Goal: Task Accomplishment & Management: Complete application form

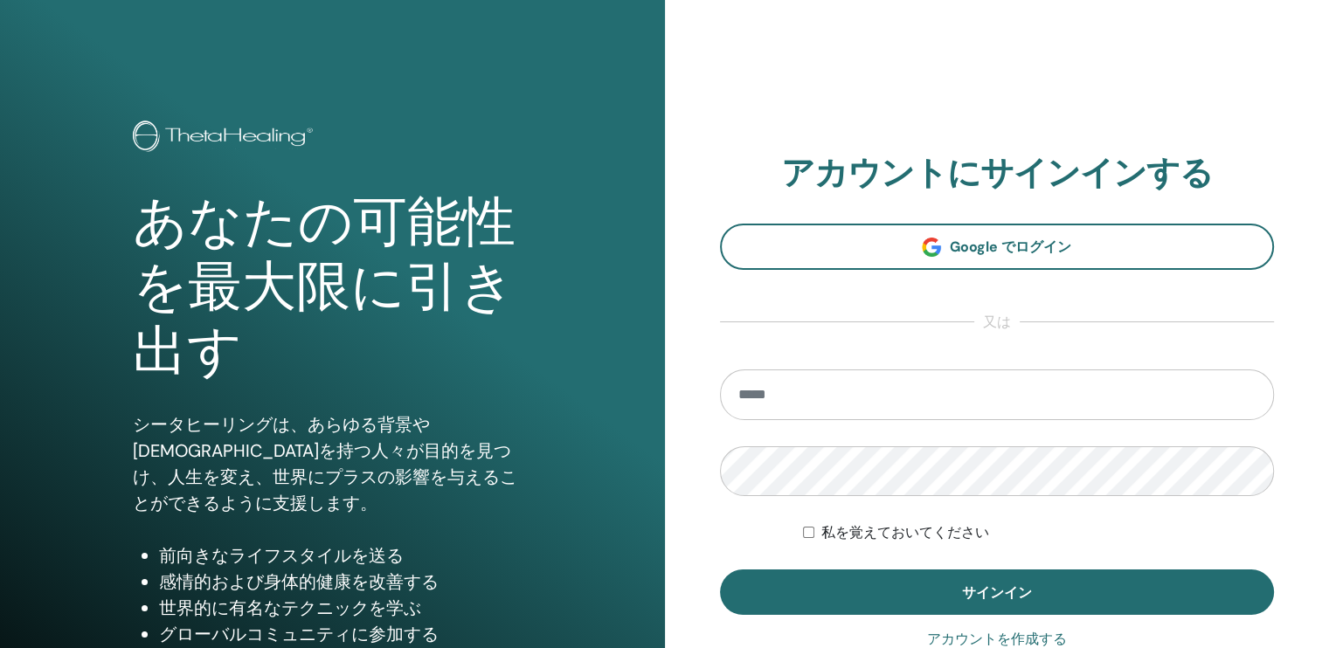
click at [796, 394] on input "email" at bounding box center [997, 395] width 555 height 51
type input "**********"
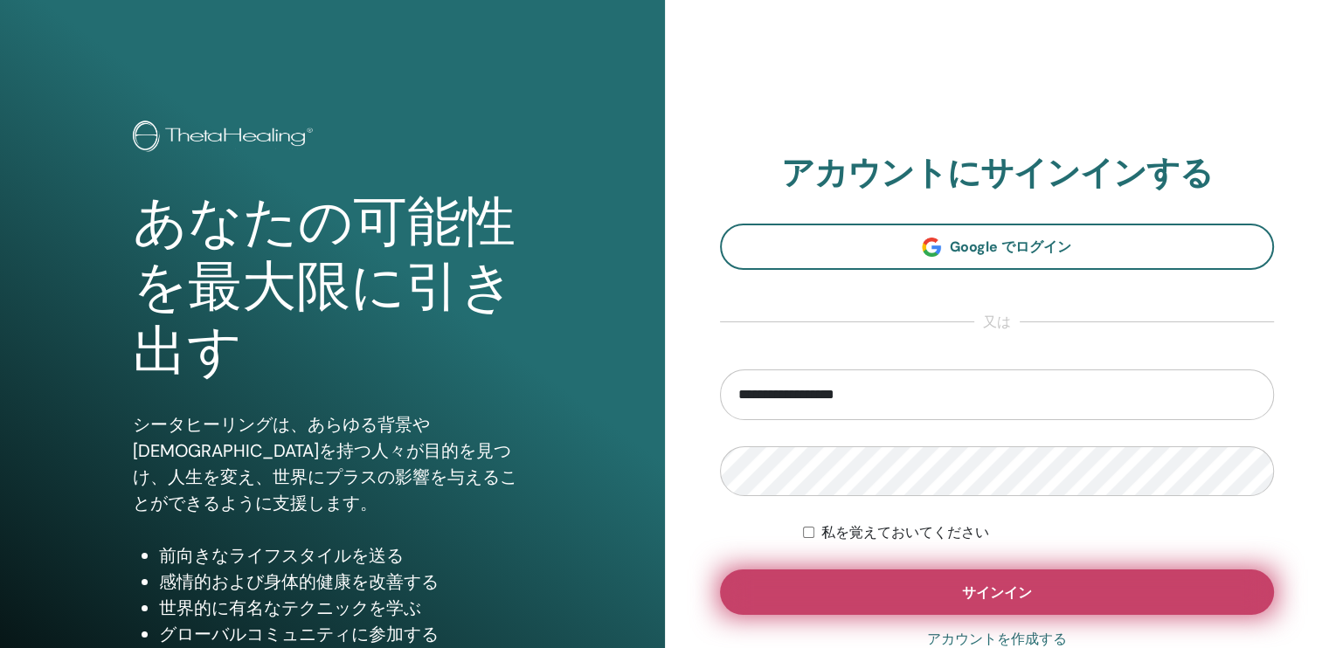
click at [870, 591] on button "サインイン" at bounding box center [997, 592] width 555 height 45
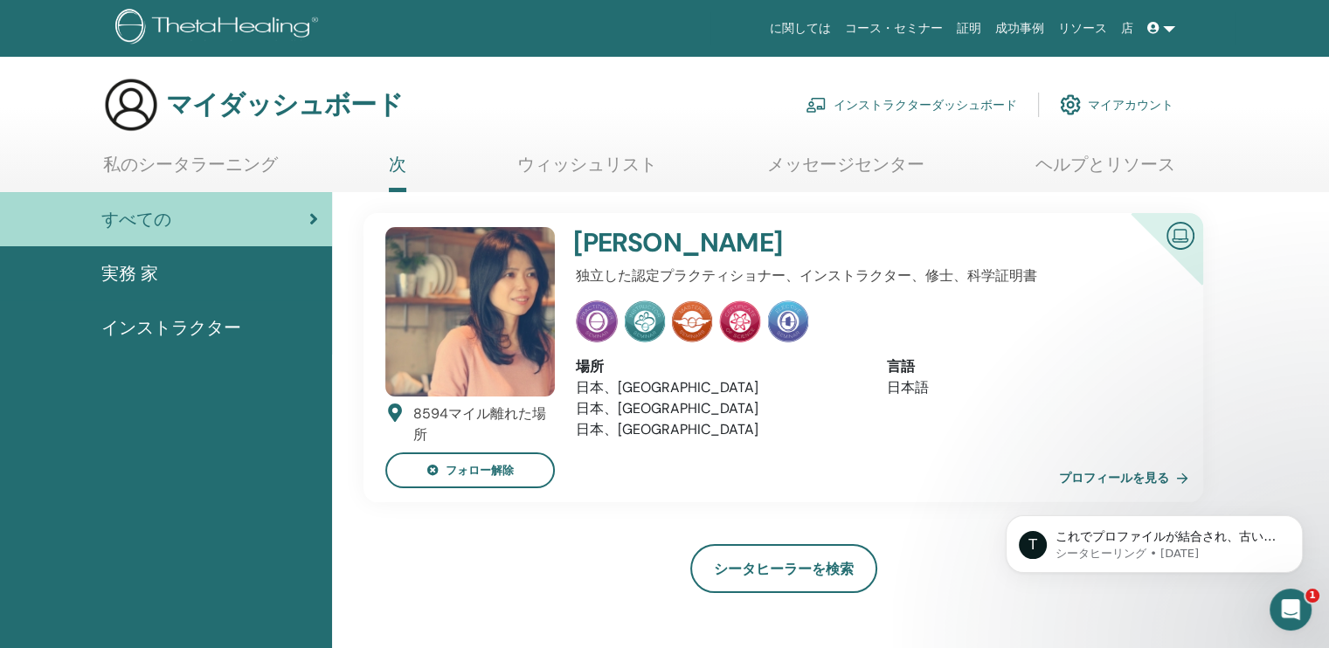
click at [1278, 612] on icon "Intercom Messengerを開く" at bounding box center [1291, 610] width 29 height 29
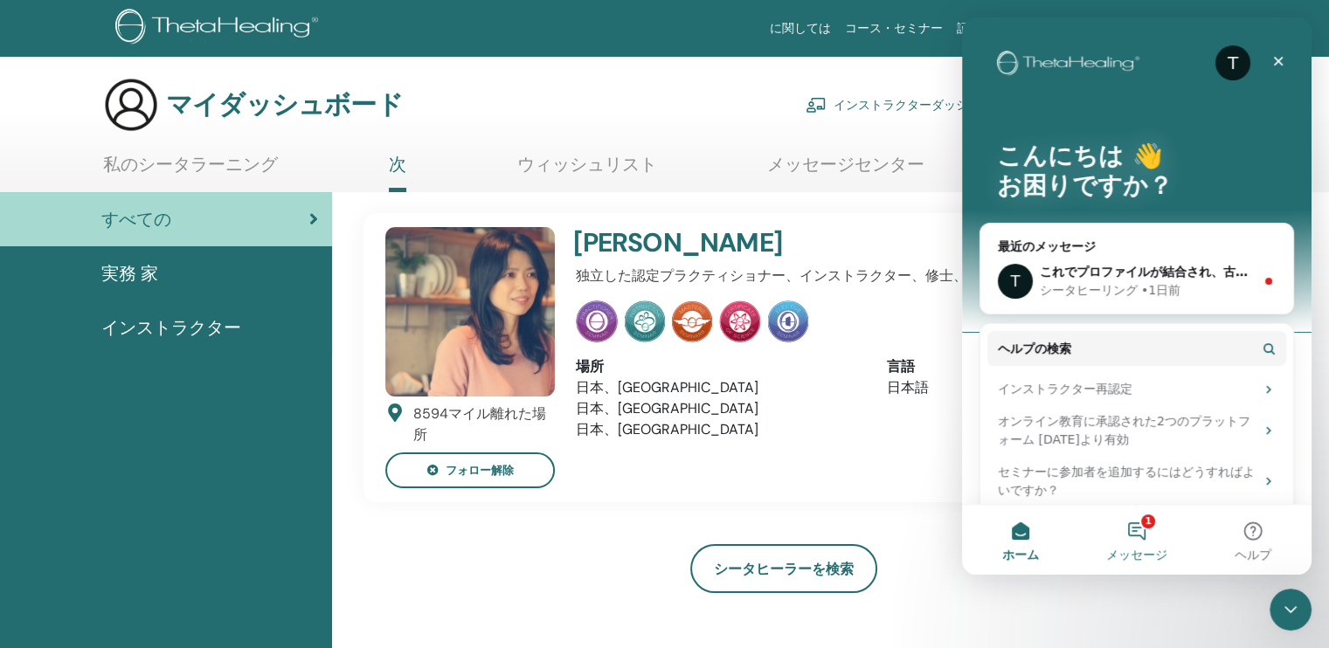
click at [1138, 534] on button "1 メッセージ" at bounding box center [1136, 540] width 116 height 70
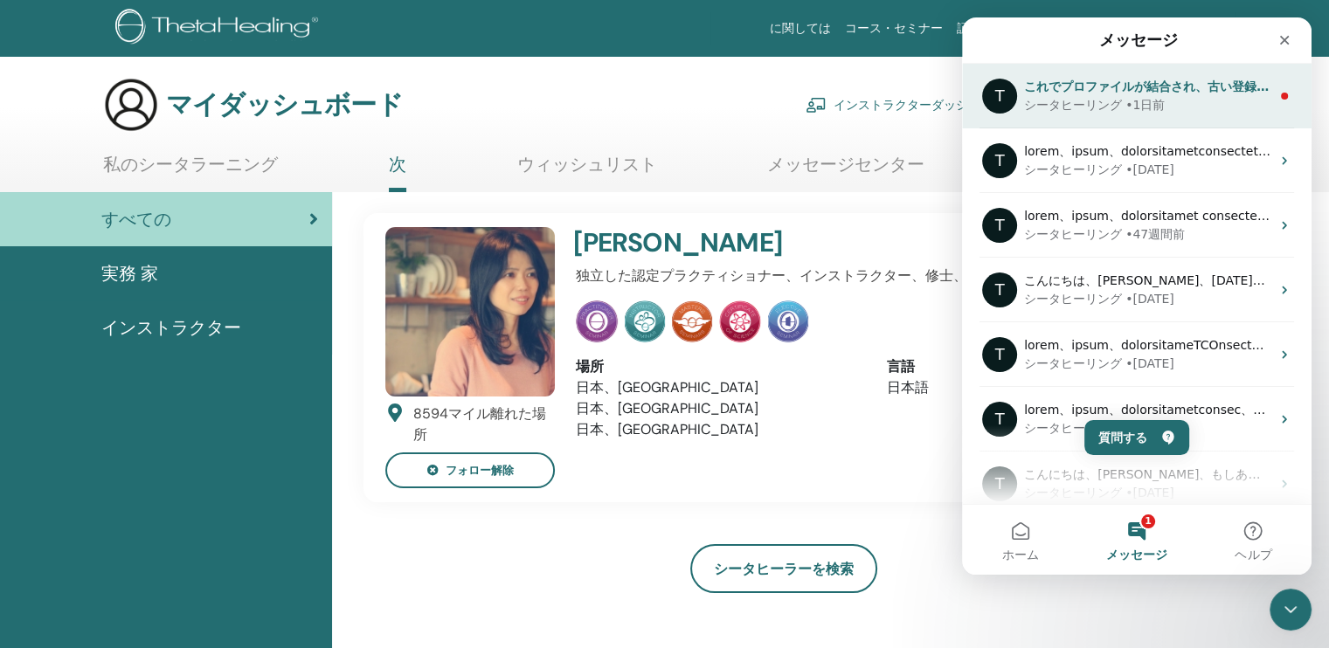
click at [1174, 100] on div "シータヒーリング • 1日前" at bounding box center [1147, 105] width 246 height 18
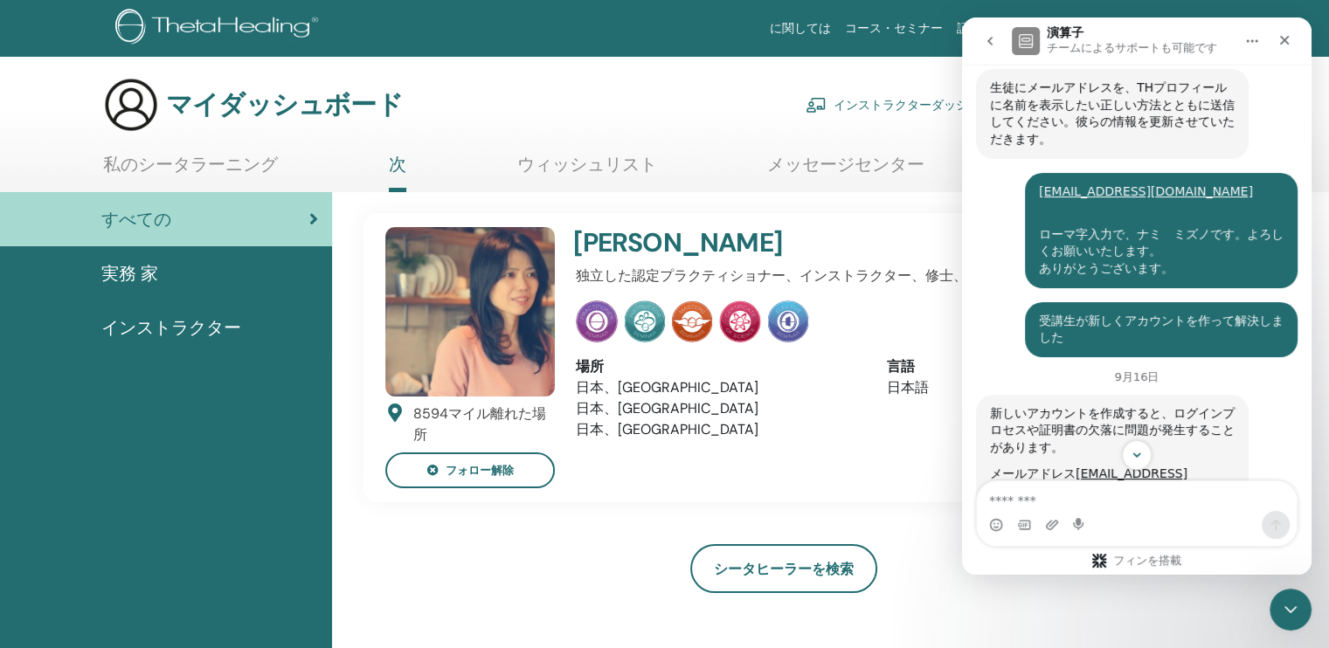
scroll to position [1152, 0]
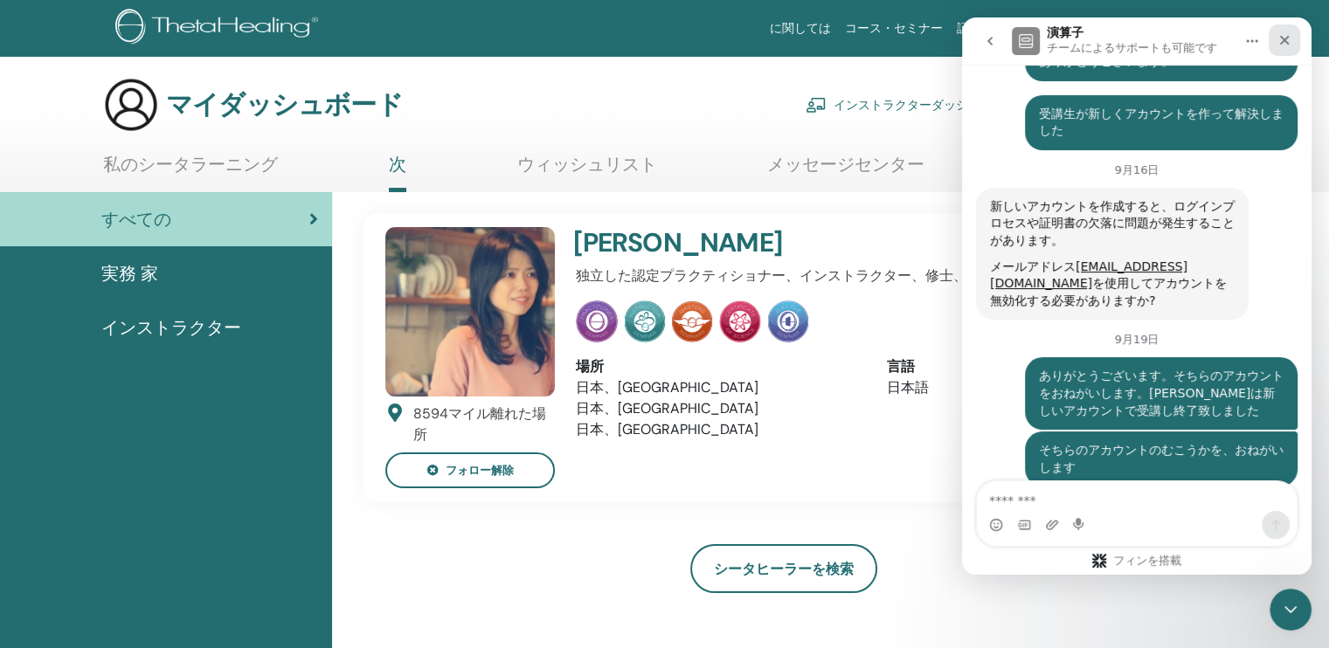
click at [1284, 40] on icon "クローズ" at bounding box center [1285, 41] width 10 height 10
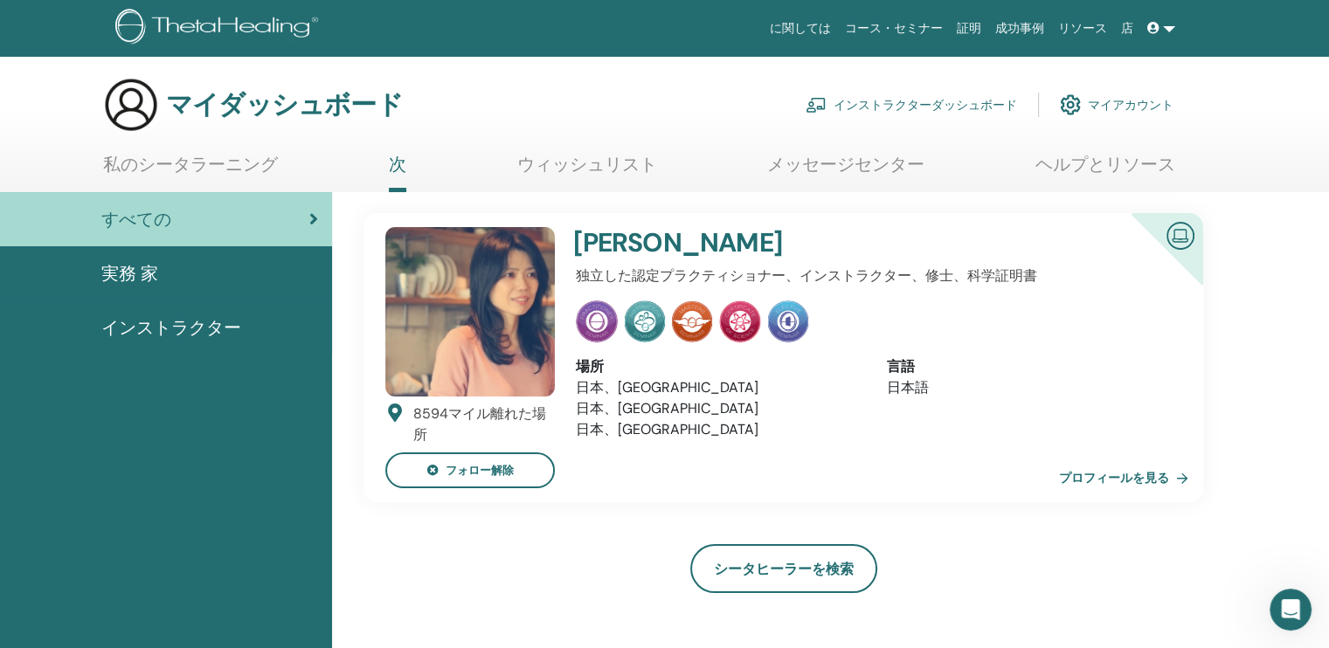
scroll to position [1186, 0]
click at [947, 106] on font "インストラクターダッシュボード" at bounding box center [926, 105] width 184 height 16
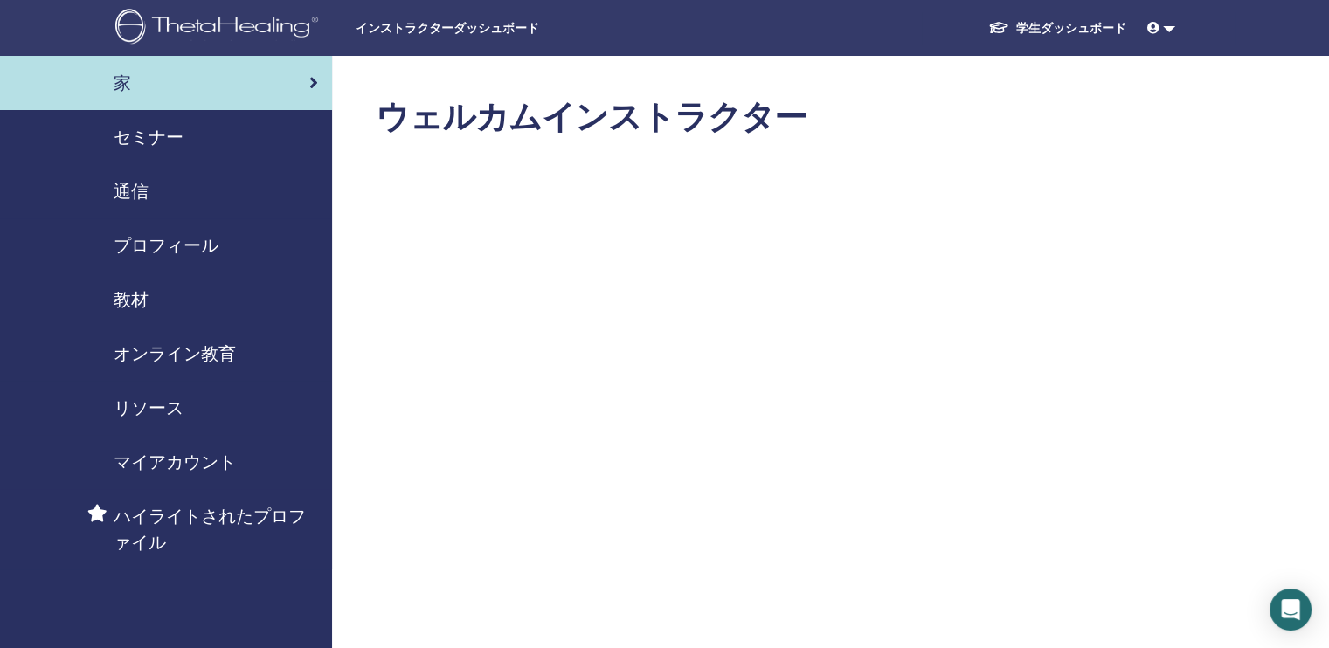
click at [161, 137] on span "セミナー" at bounding box center [149, 137] width 70 height 26
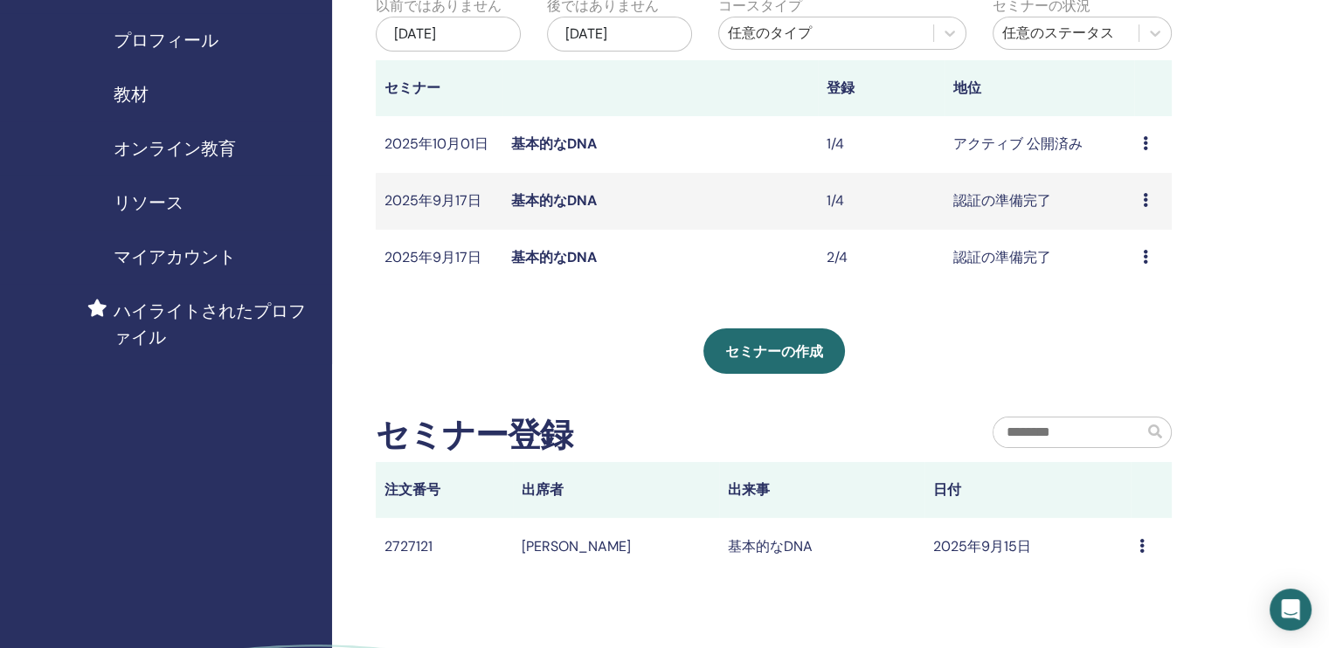
scroll to position [175, 0]
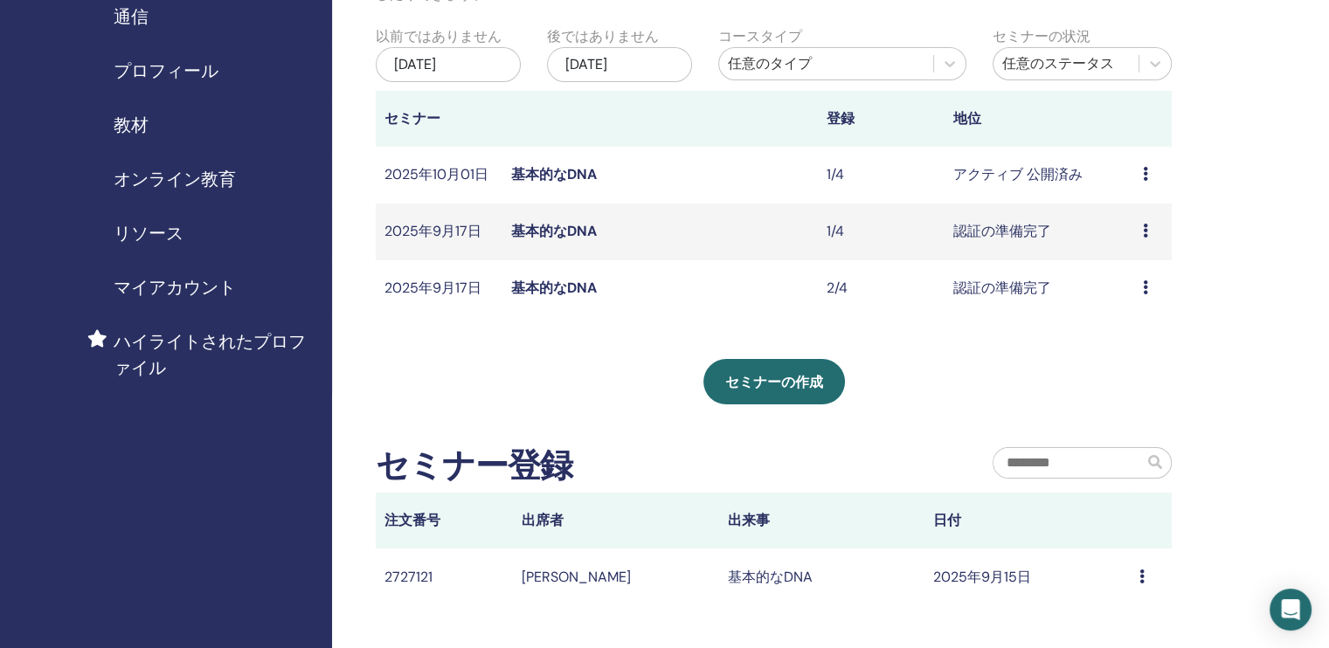
click at [531, 289] on link "基本的なDNA" at bounding box center [554, 288] width 86 height 18
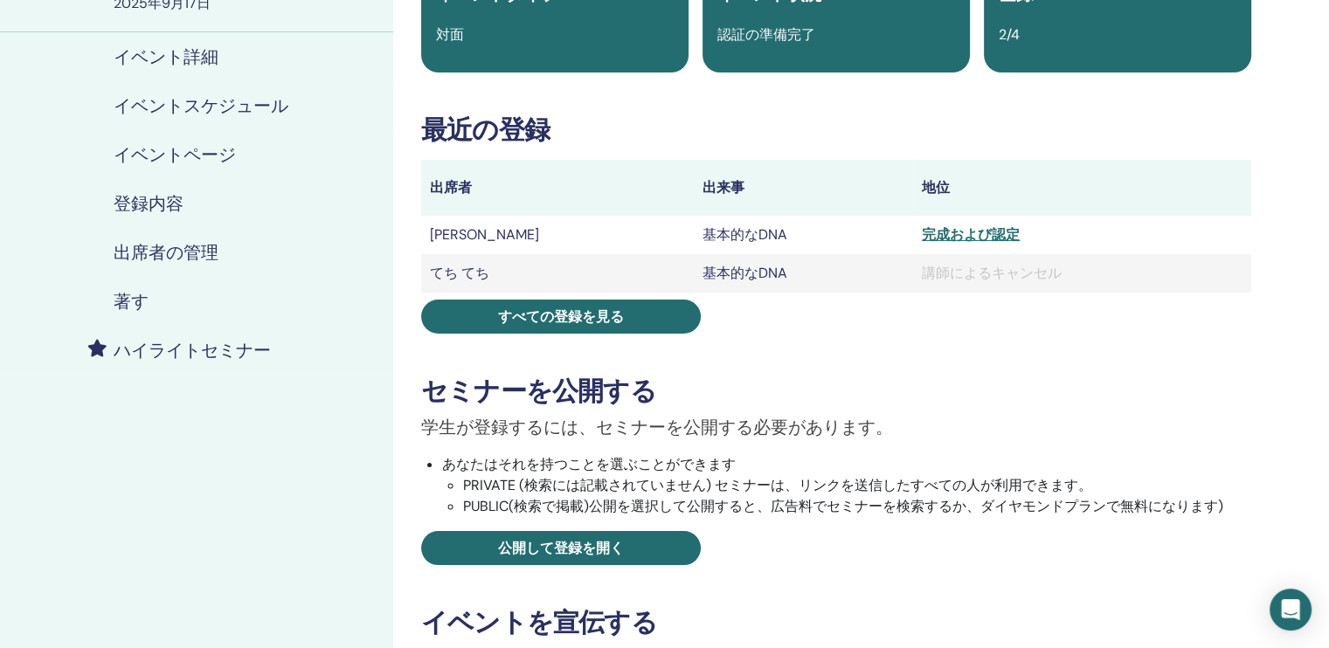
scroll to position [175, 0]
click at [175, 253] on h4 "出席者の管理" at bounding box center [166, 253] width 105 height 21
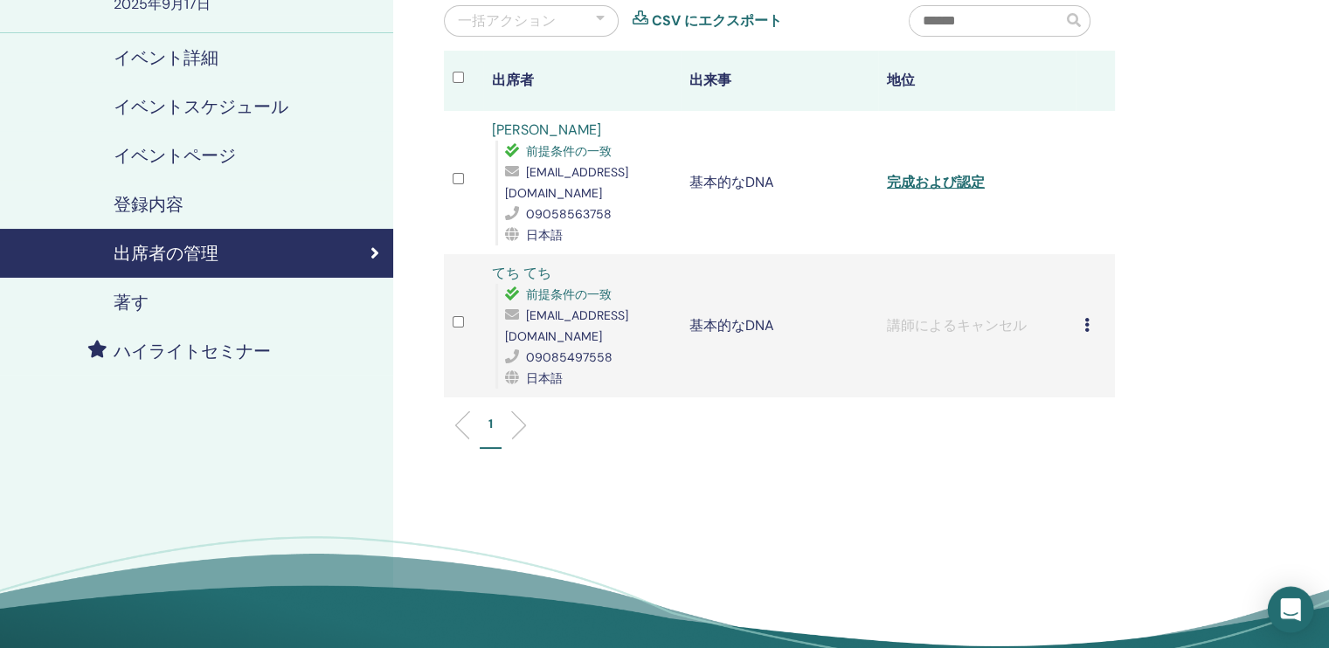
click at [1297, 603] on icon "インターコムメッセンジャーを開く" at bounding box center [1290, 610] width 20 height 23
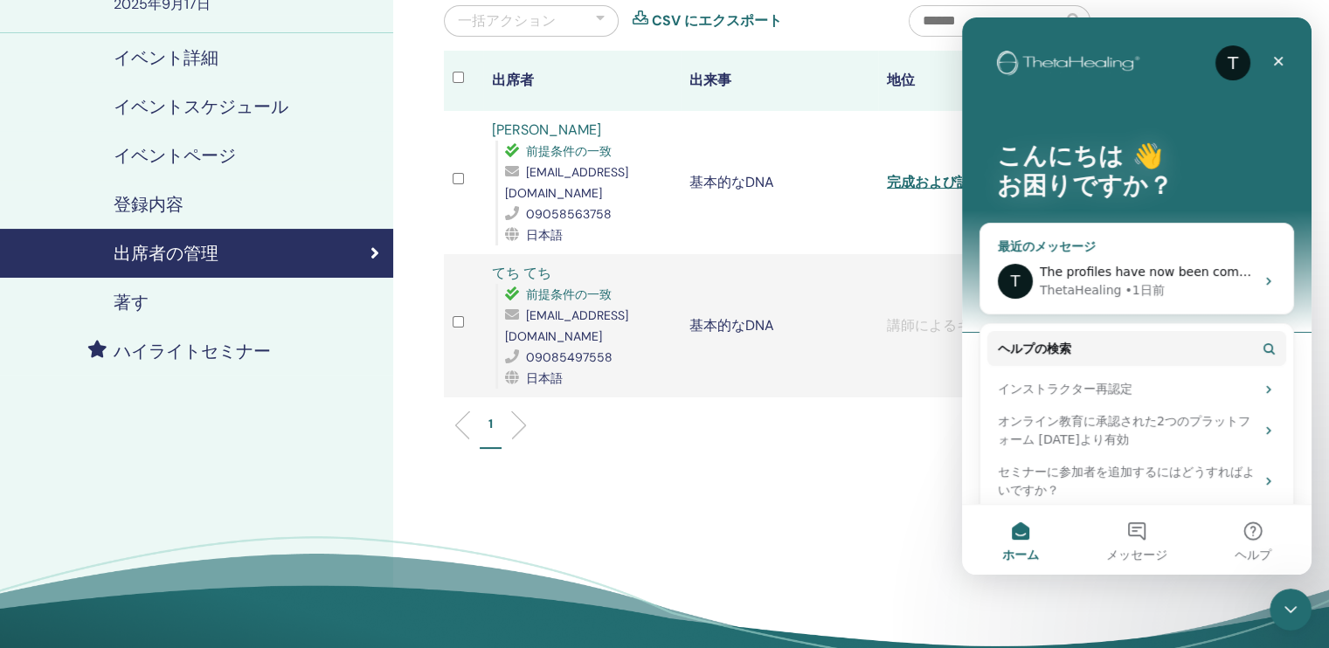
click at [1205, 294] on div "ThetaHealing • 1日前" at bounding box center [1147, 290] width 215 height 18
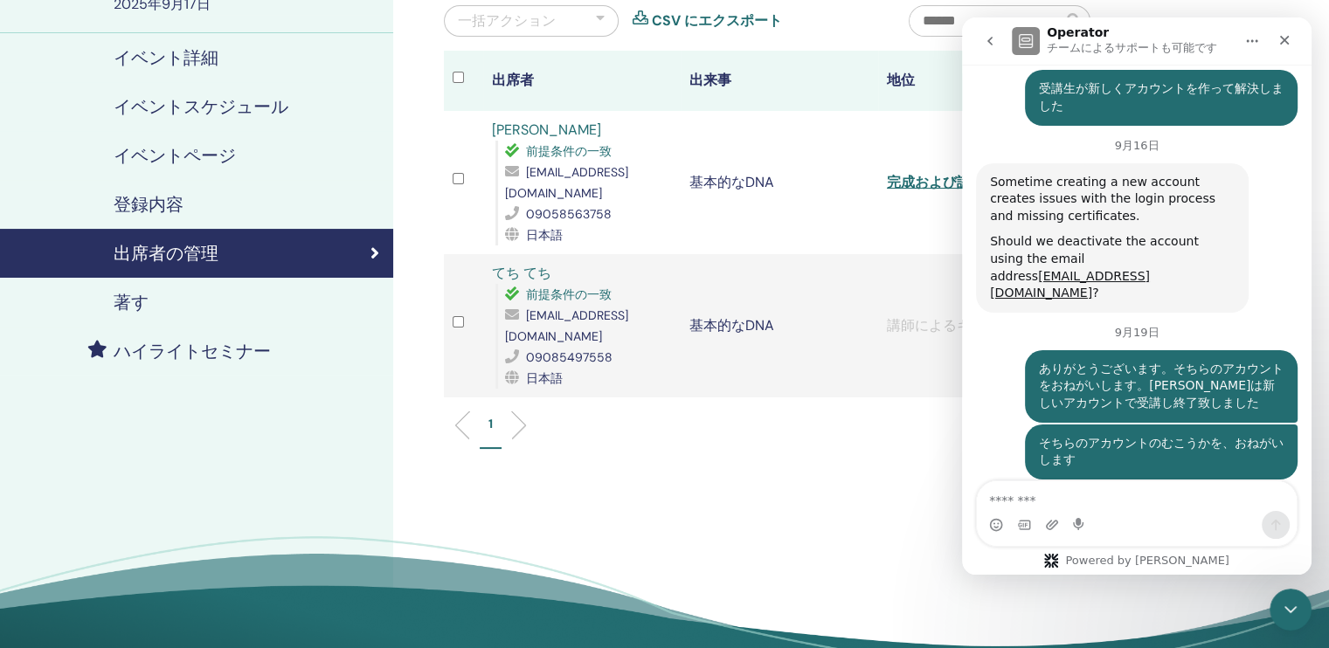
scroll to position [1255, 0]
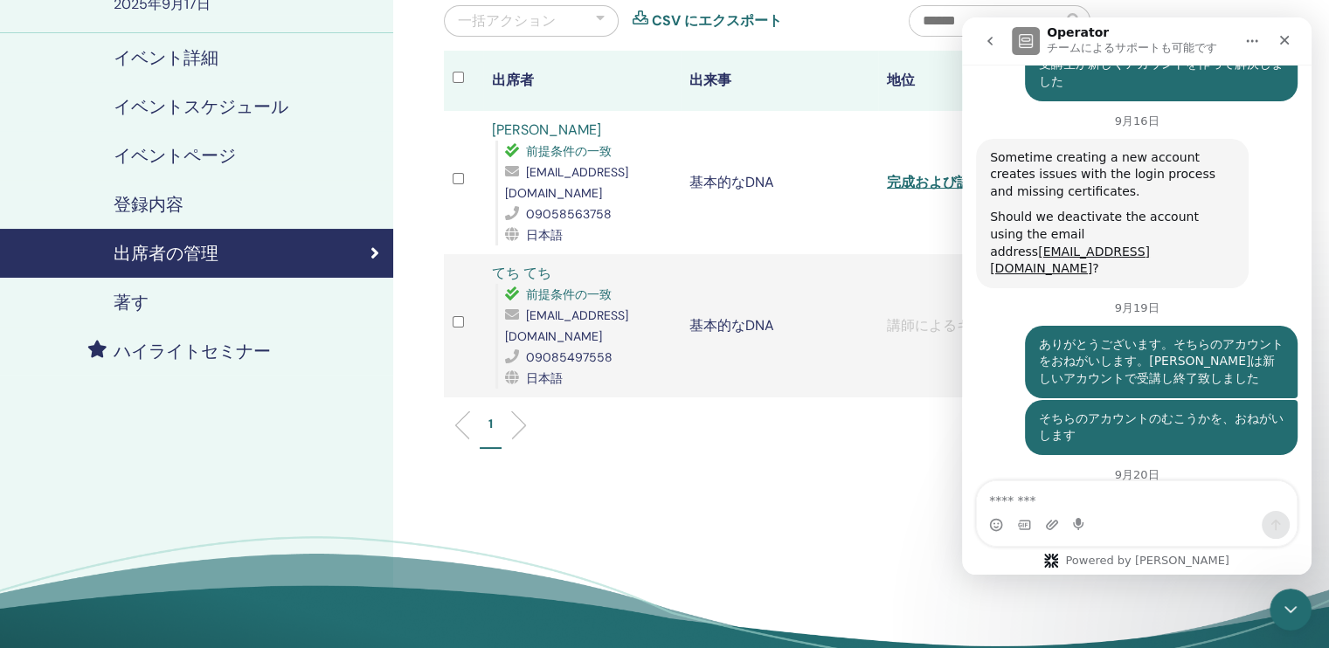
click at [1096, 509] on textarea "メッセージ..." at bounding box center [1137, 496] width 320 height 30
type textarea "*"
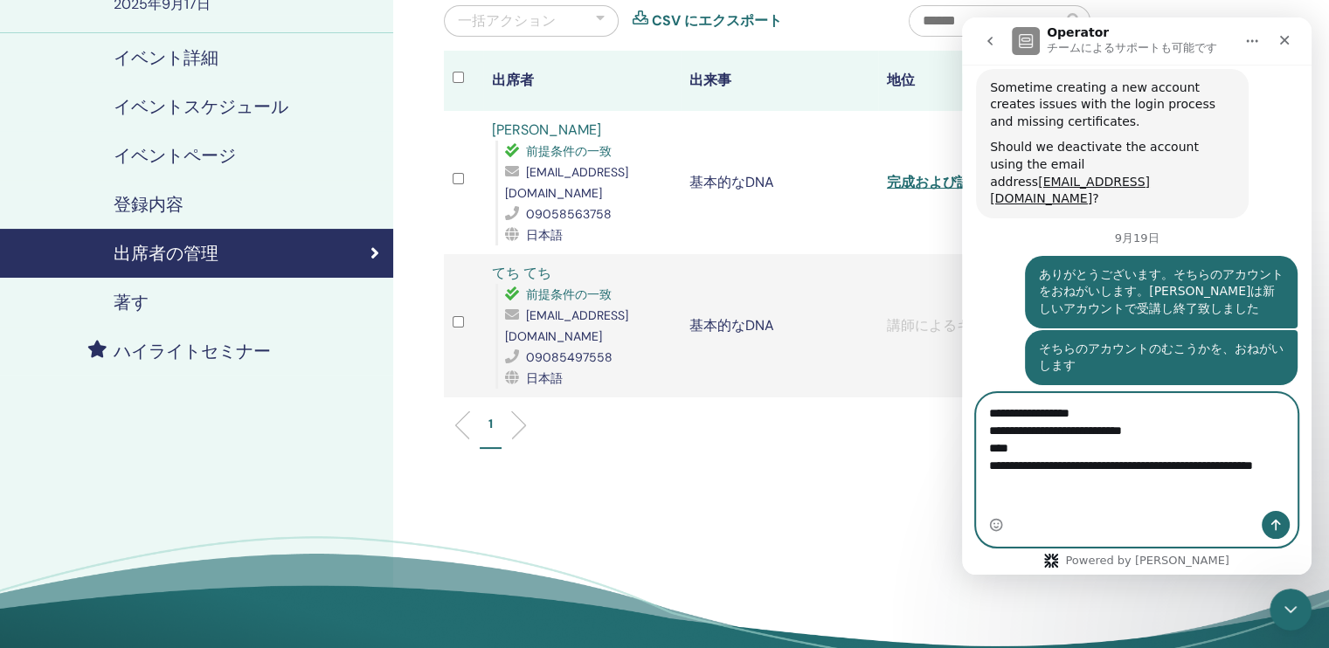
scroll to position [1342, 0]
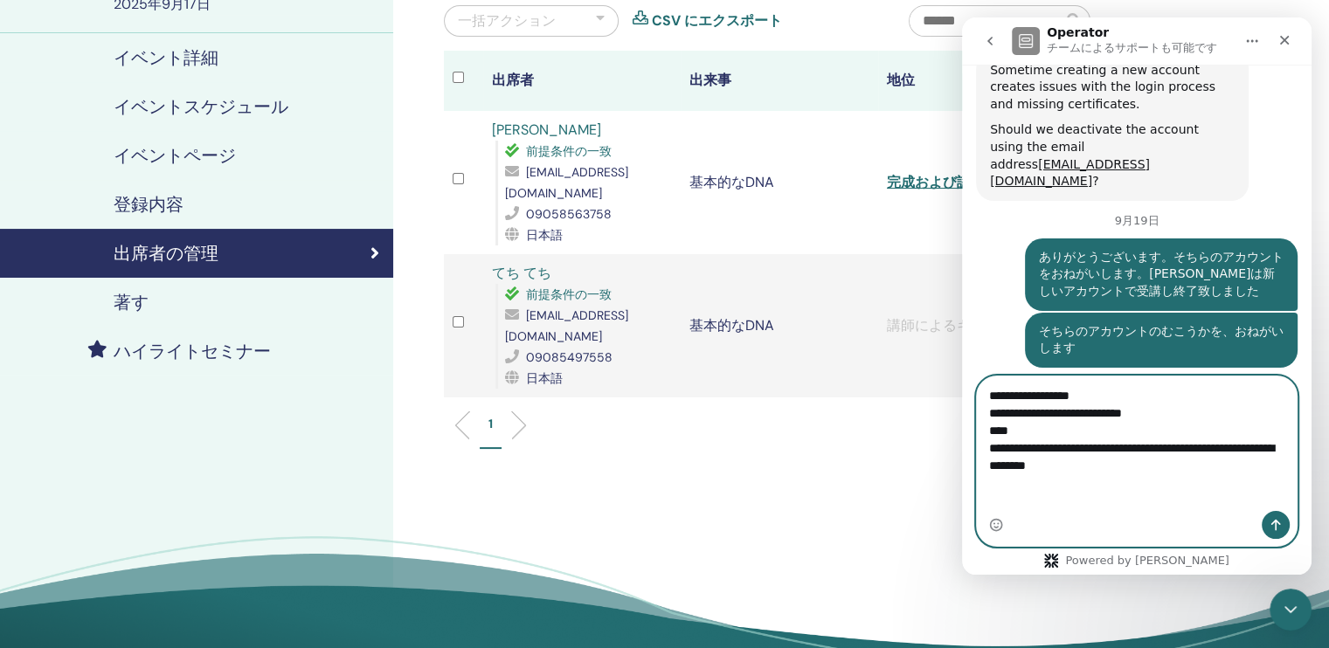
type textarea "**********"
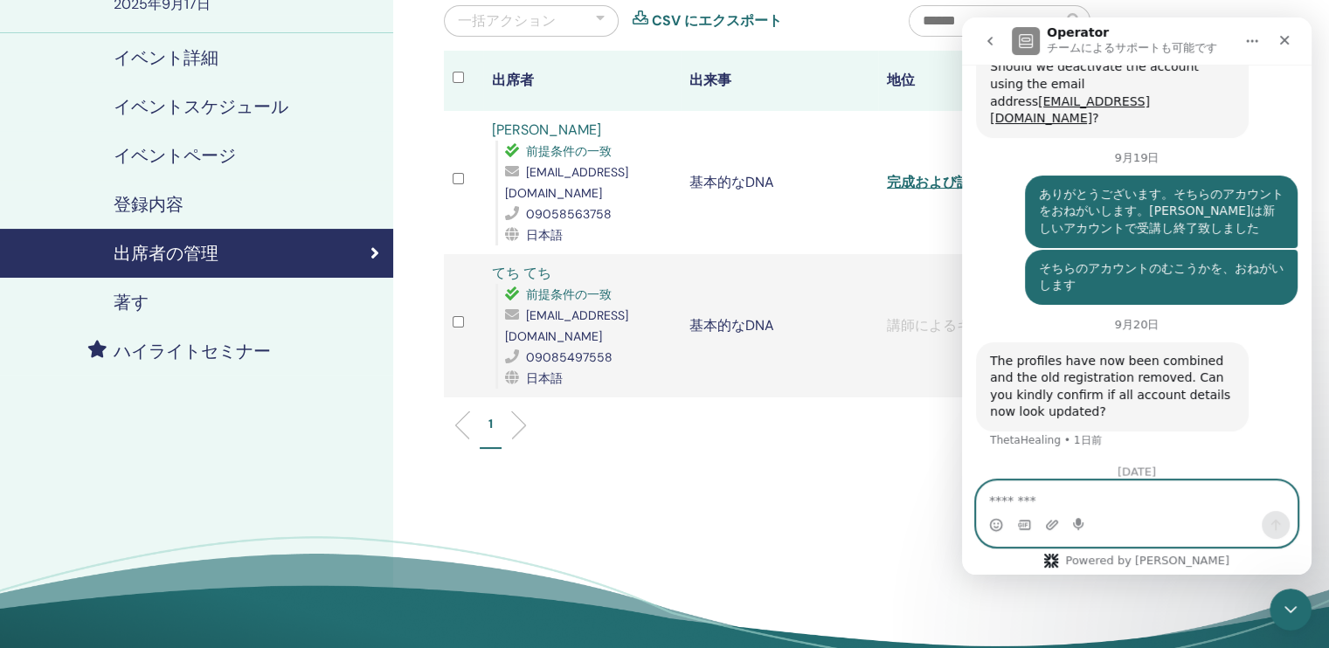
scroll to position [1433, 0]
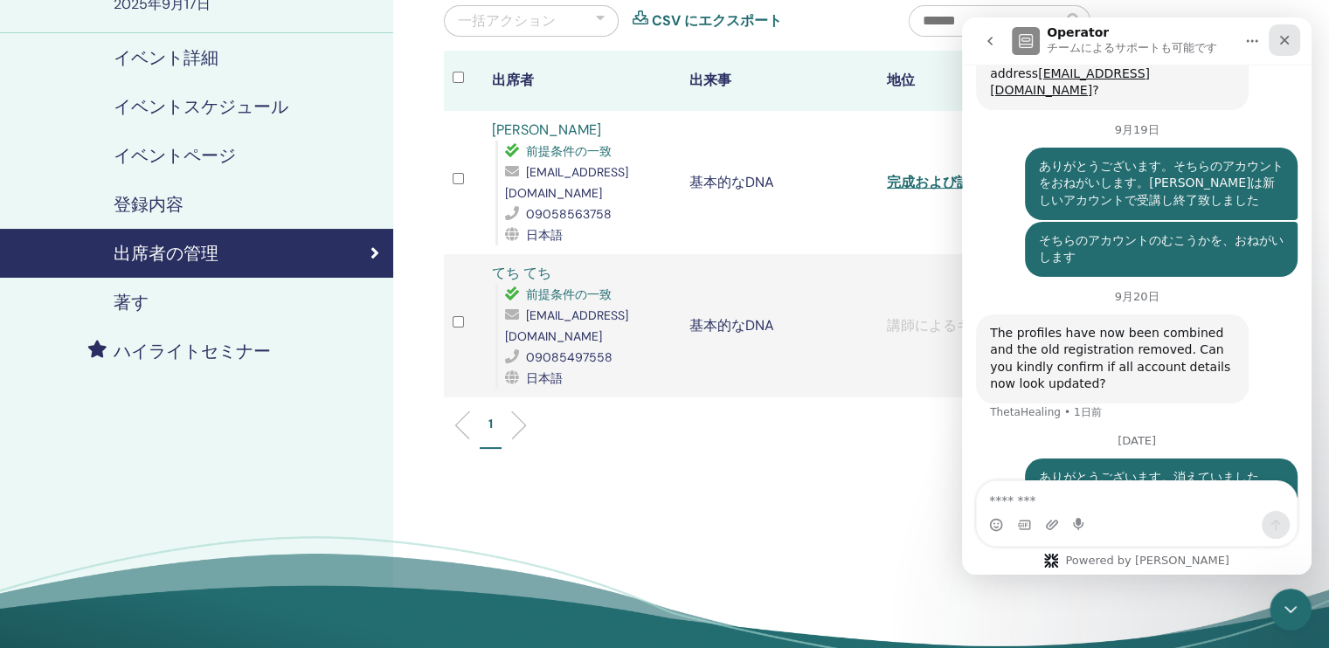
click at [1283, 37] on icon "クローズ" at bounding box center [1285, 40] width 14 height 14
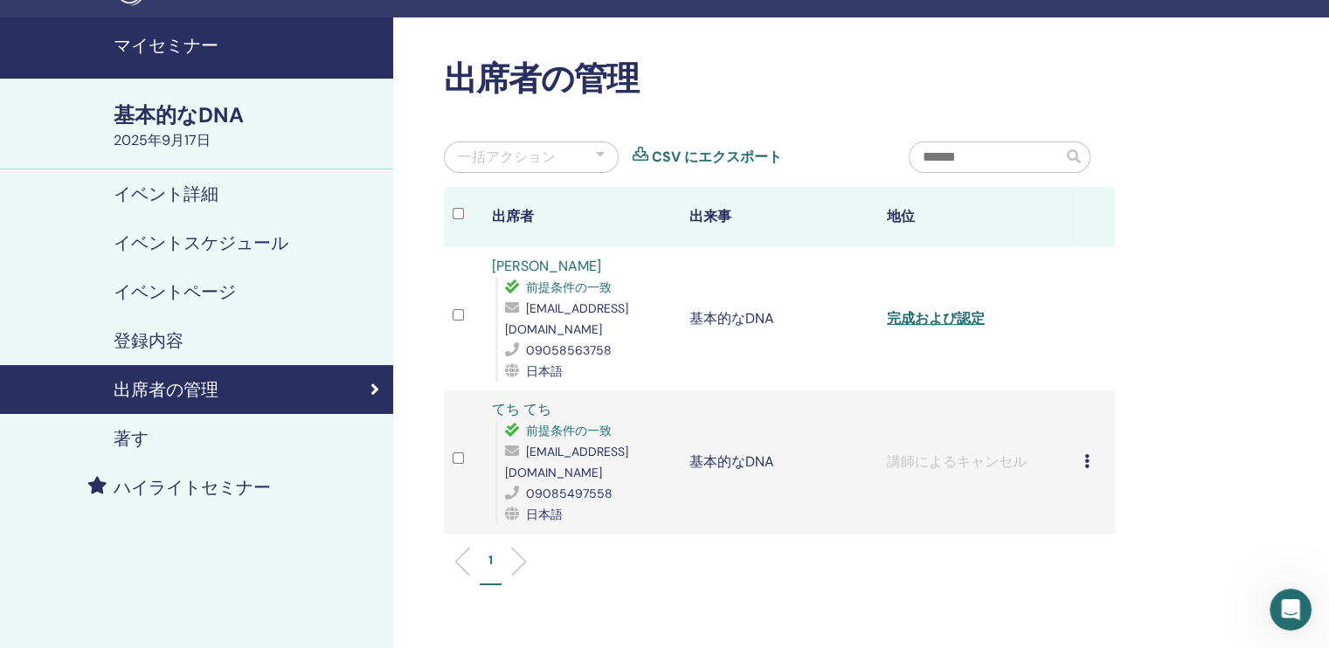
scroll to position [0, 0]
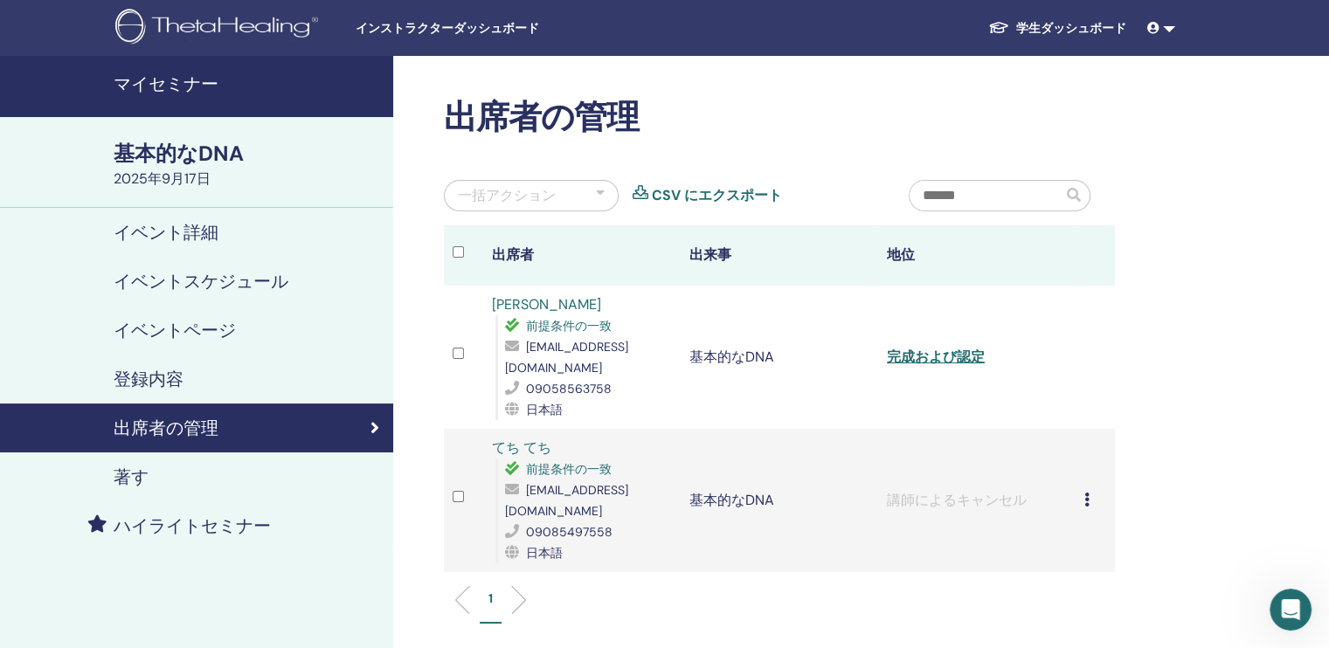
click at [240, 92] on h4 "マイセミナー" at bounding box center [248, 83] width 269 height 21
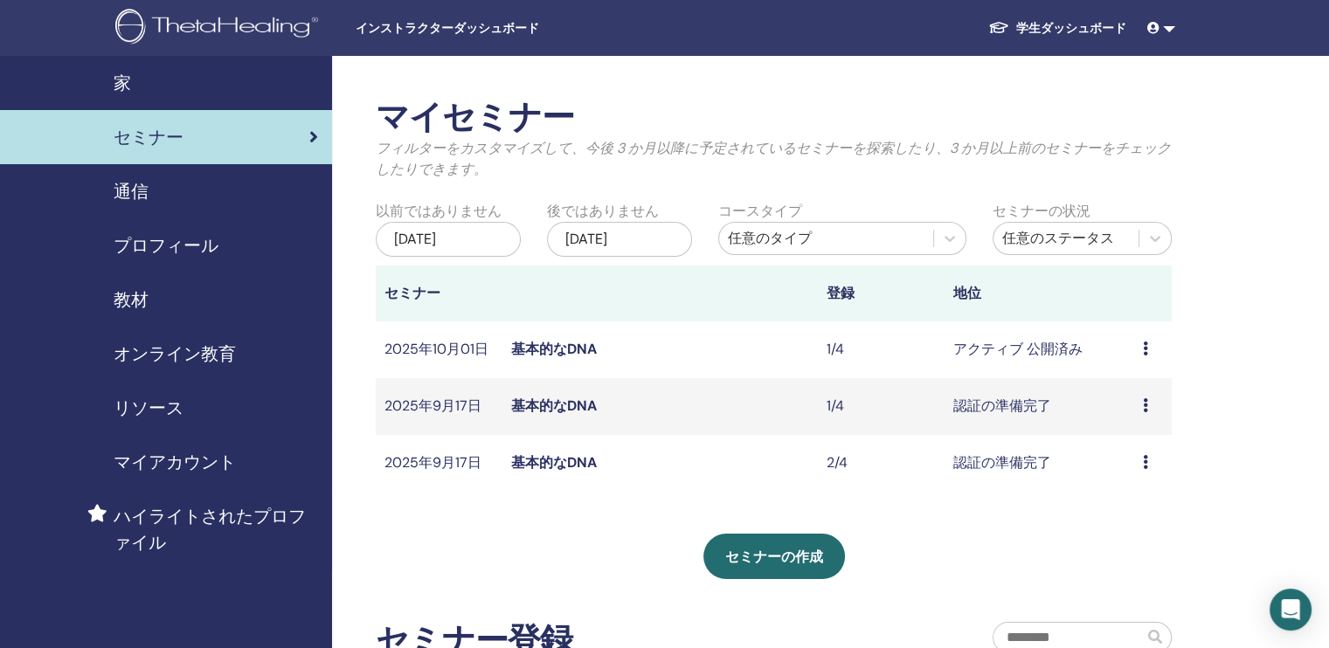
click at [559, 348] on link "基本的なDNA" at bounding box center [554, 349] width 86 height 18
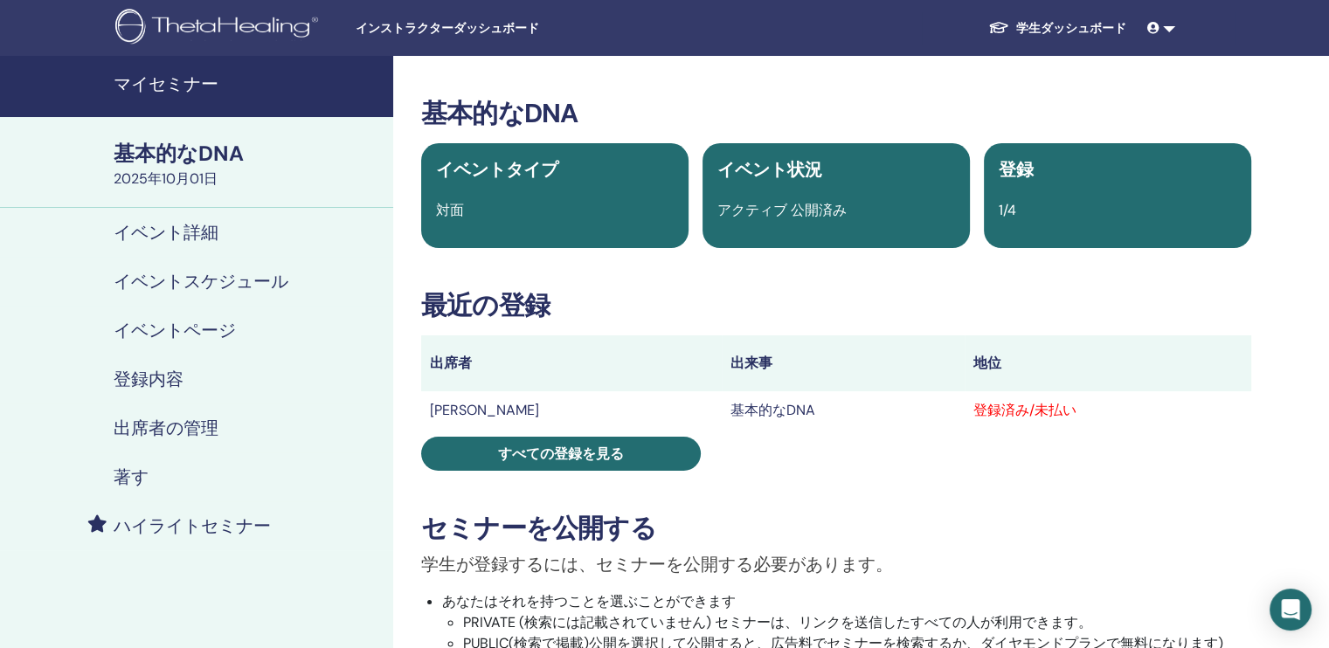
click at [191, 424] on h4 "出席者の管理" at bounding box center [166, 428] width 105 height 21
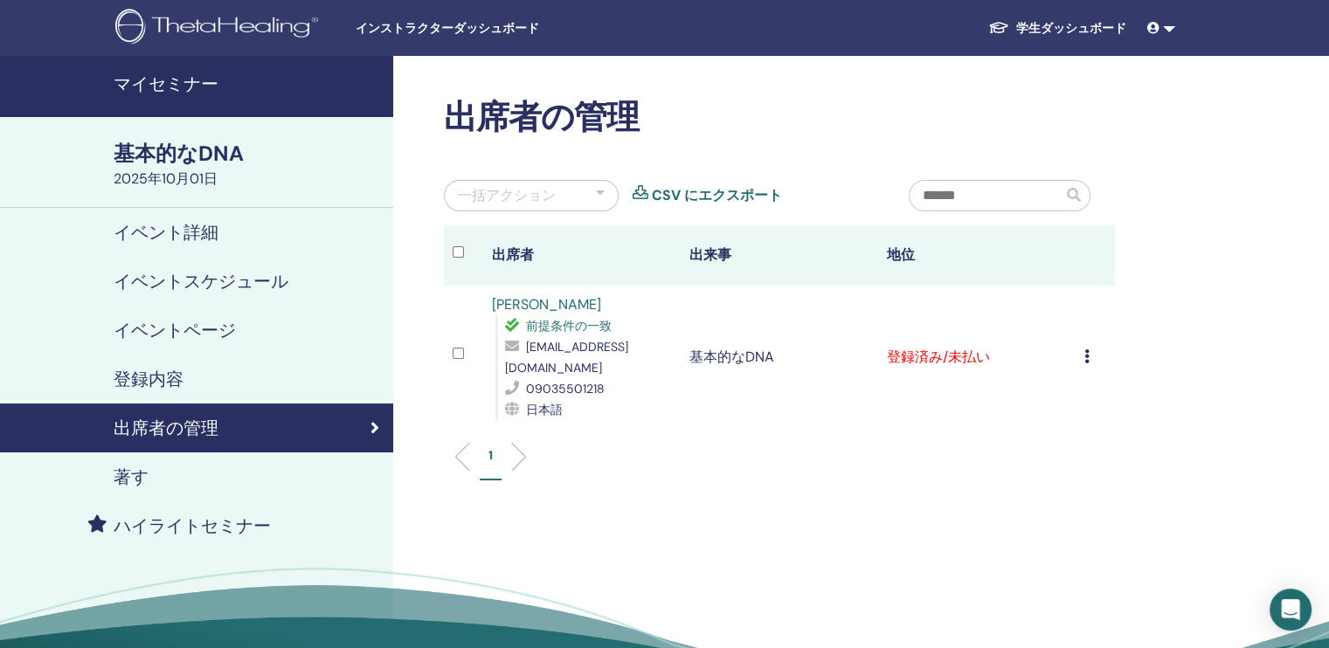
click at [1087, 359] on icon at bounding box center [1086, 357] width 5 height 14
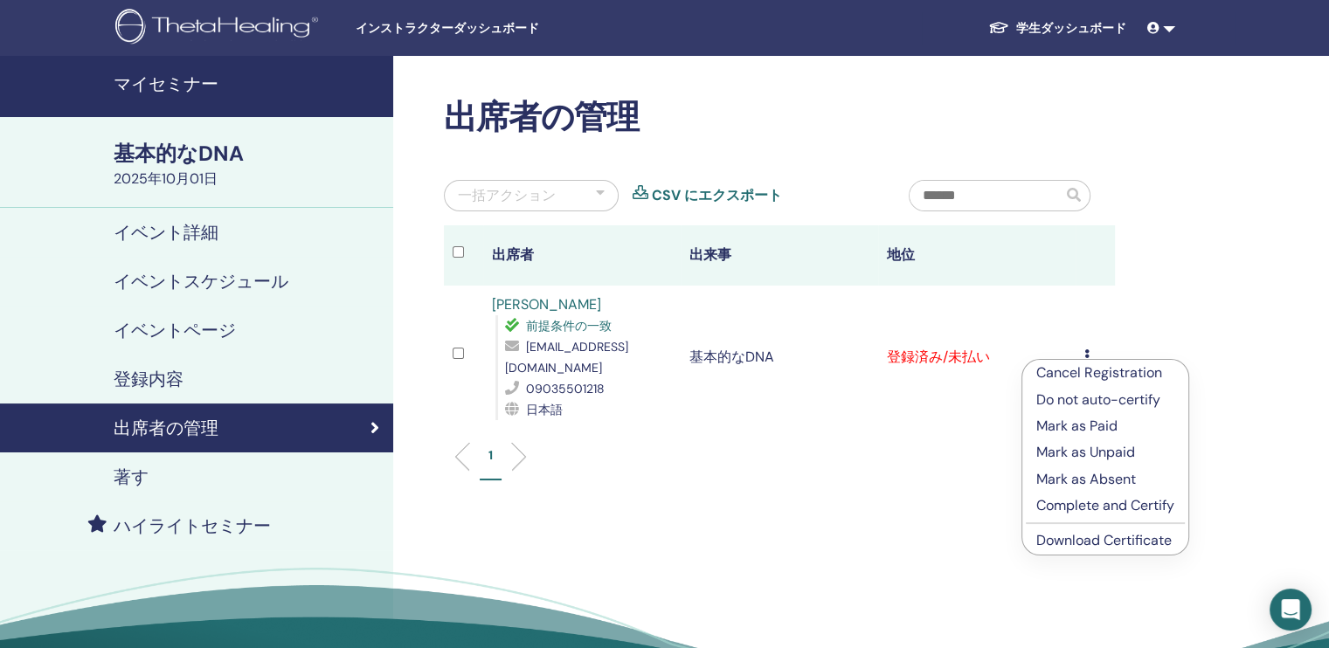
click at [1074, 545] on link "Download Certificate" at bounding box center [1103, 540] width 135 height 18
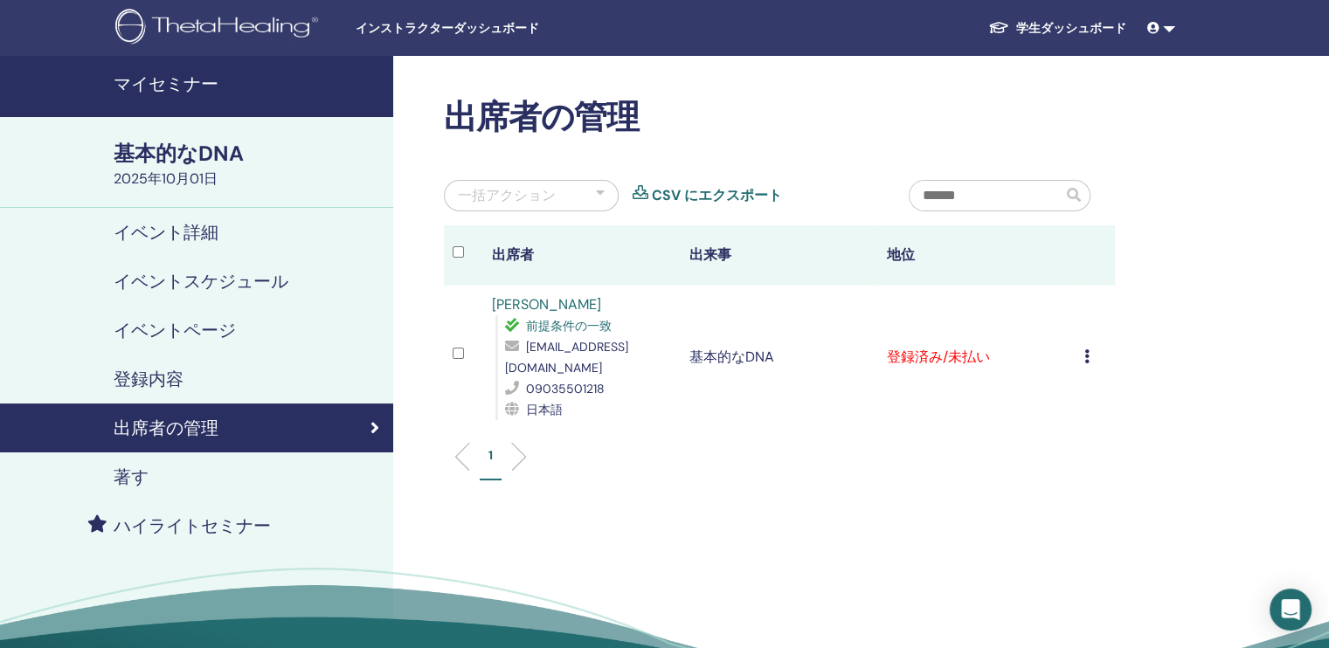
click at [198, 84] on h4 "マイセミナー" at bounding box center [248, 83] width 269 height 21
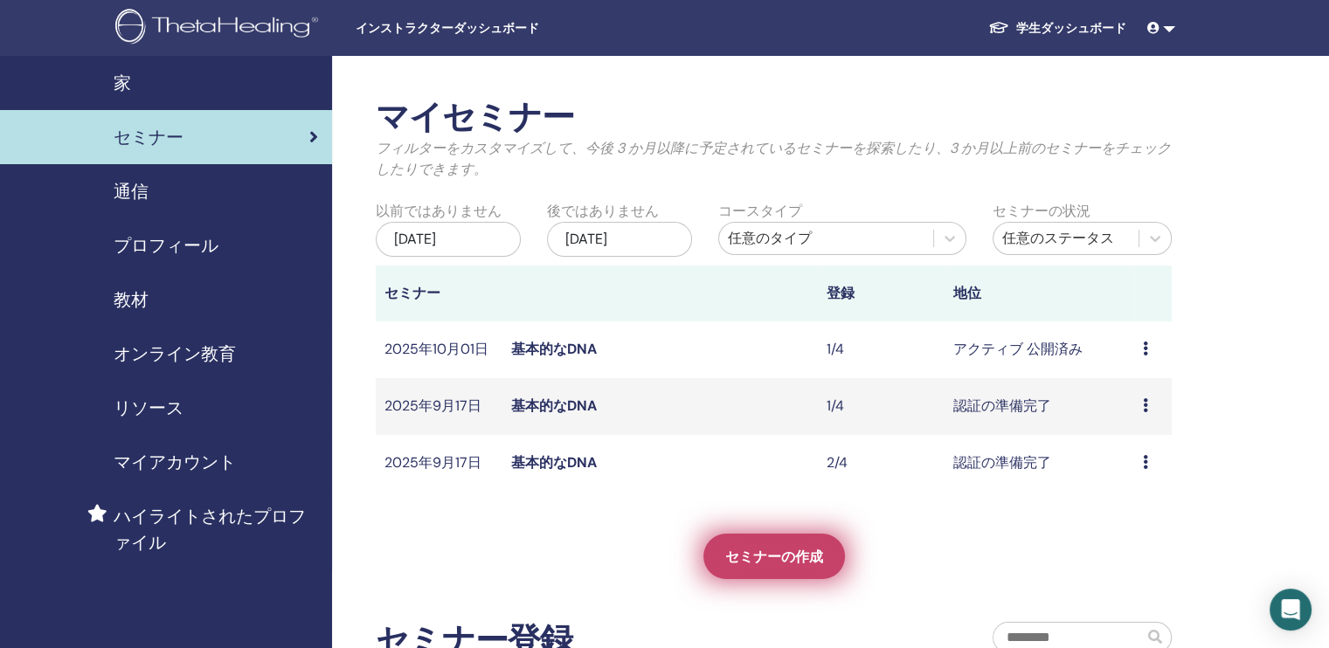
click at [777, 551] on span "セミナーの作成" at bounding box center [774, 557] width 98 height 18
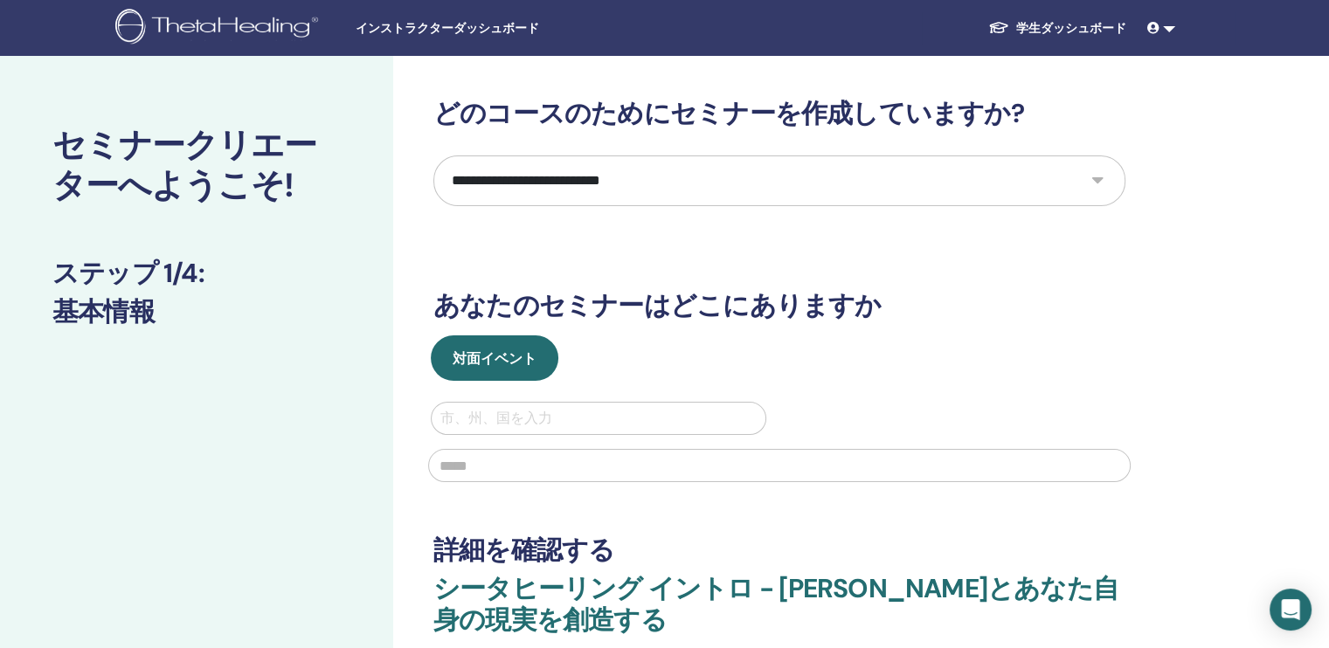
click at [1096, 179] on select "**********" at bounding box center [779, 181] width 692 height 51
select select "*"
click at [433, 156] on select "**********" at bounding box center [779, 181] width 692 height 51
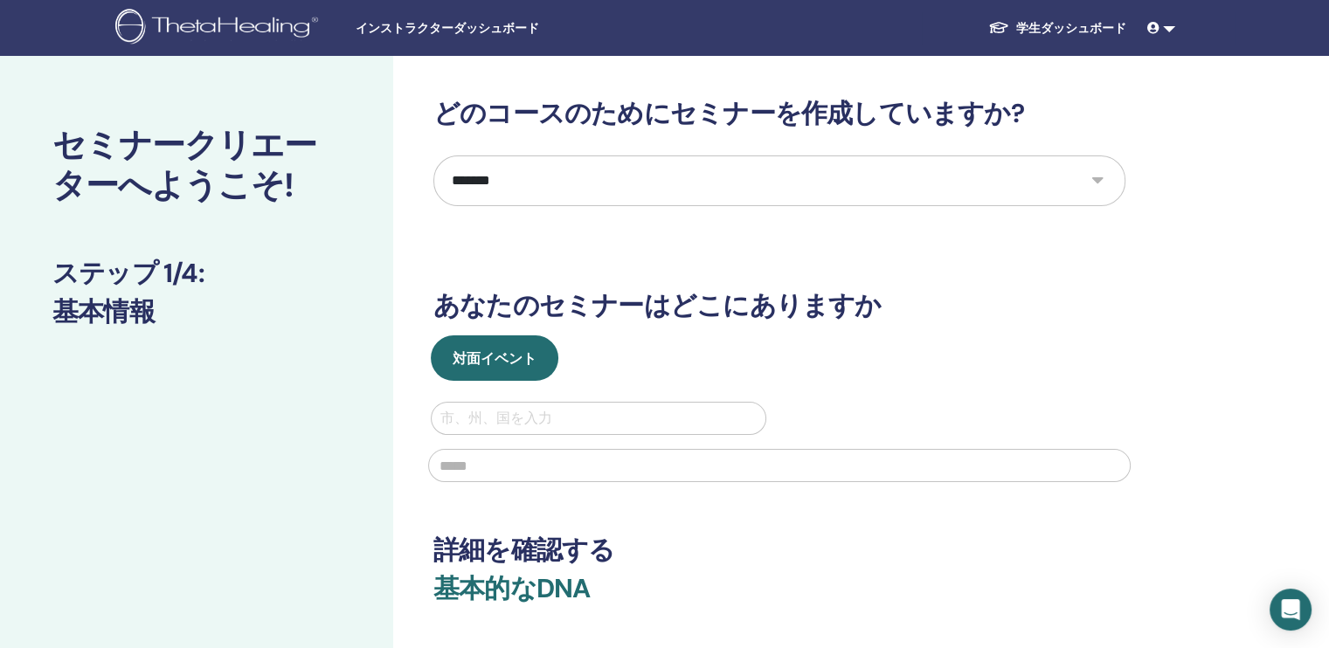
click at [640, 417] on div at bounding box center [598, 418] width 316 height 24
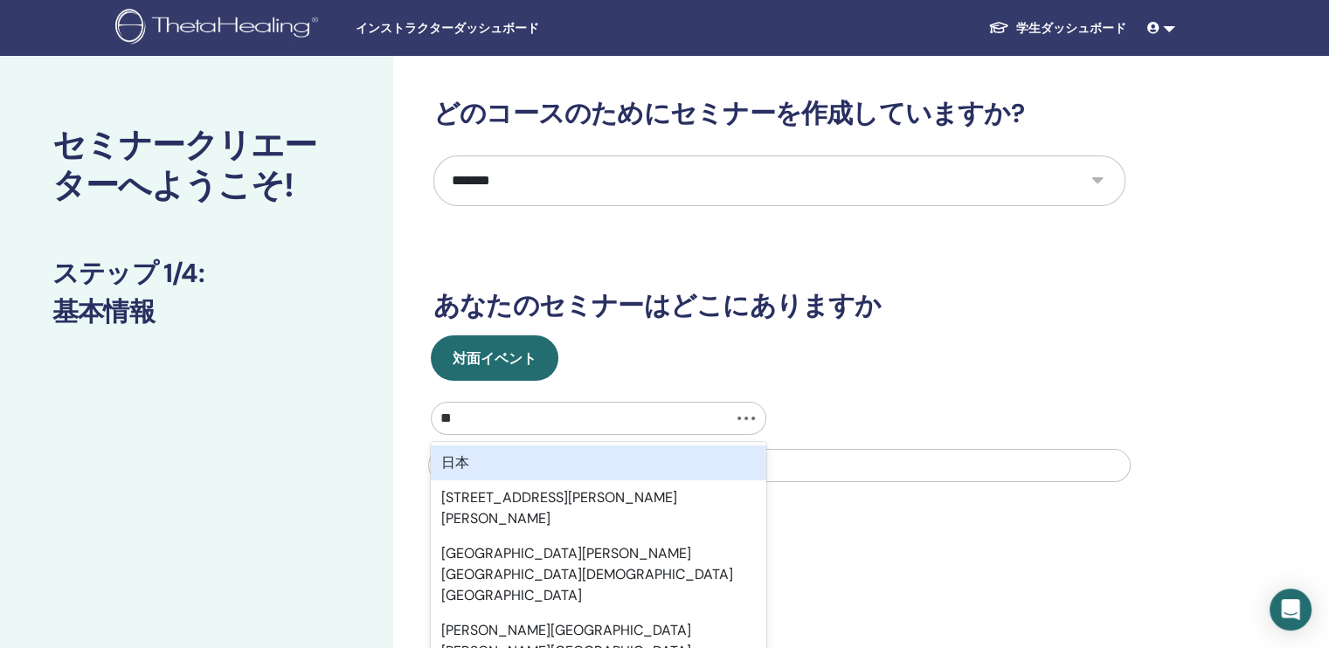
type input "****"
click at [578, 466] on div "日本" at bounding box center [599, 463] width 336 height 35
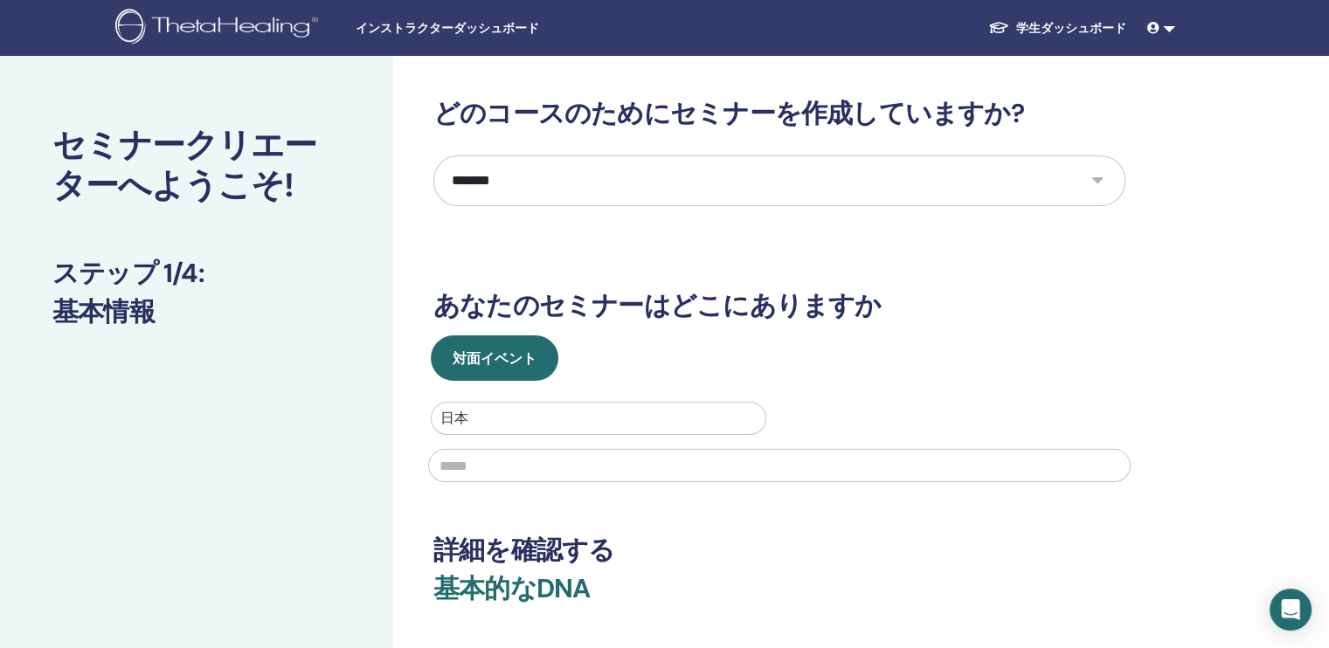
click at [516, 419] on div at bounding box center [598, 418] width 316 height 24
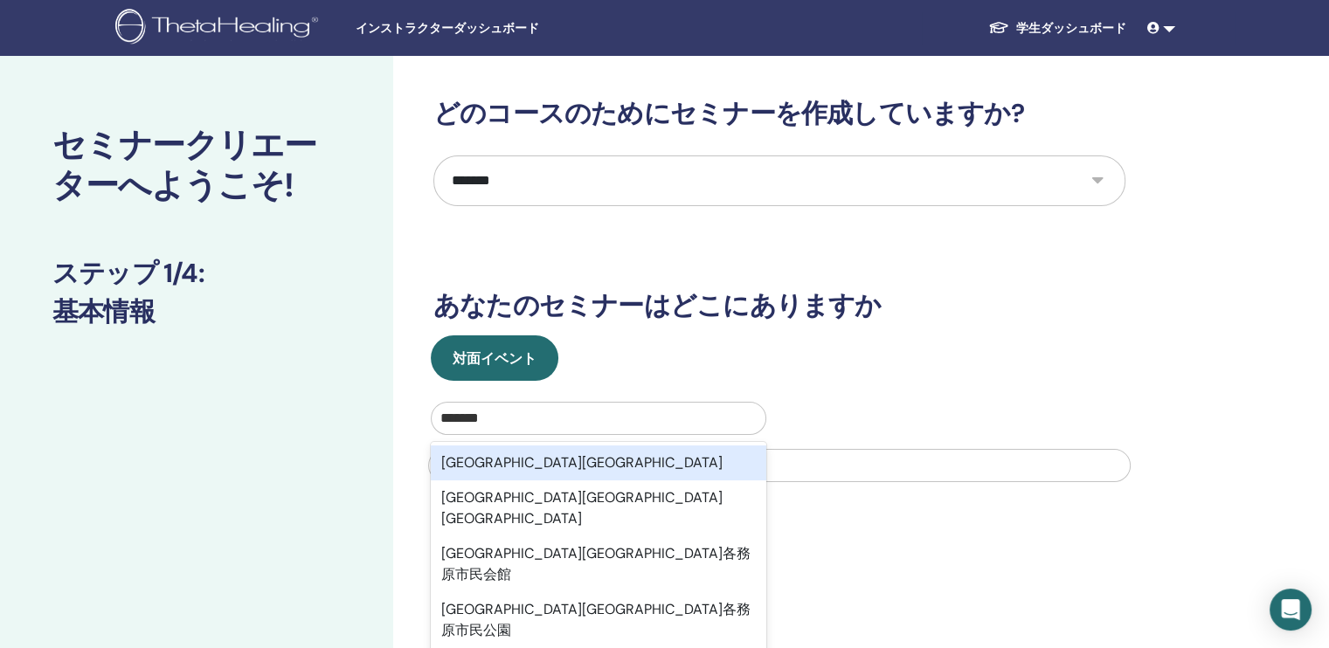
type input "*******"
click at [845, 468] on input "text" at bounding box center [779, 465] width 703 height 33
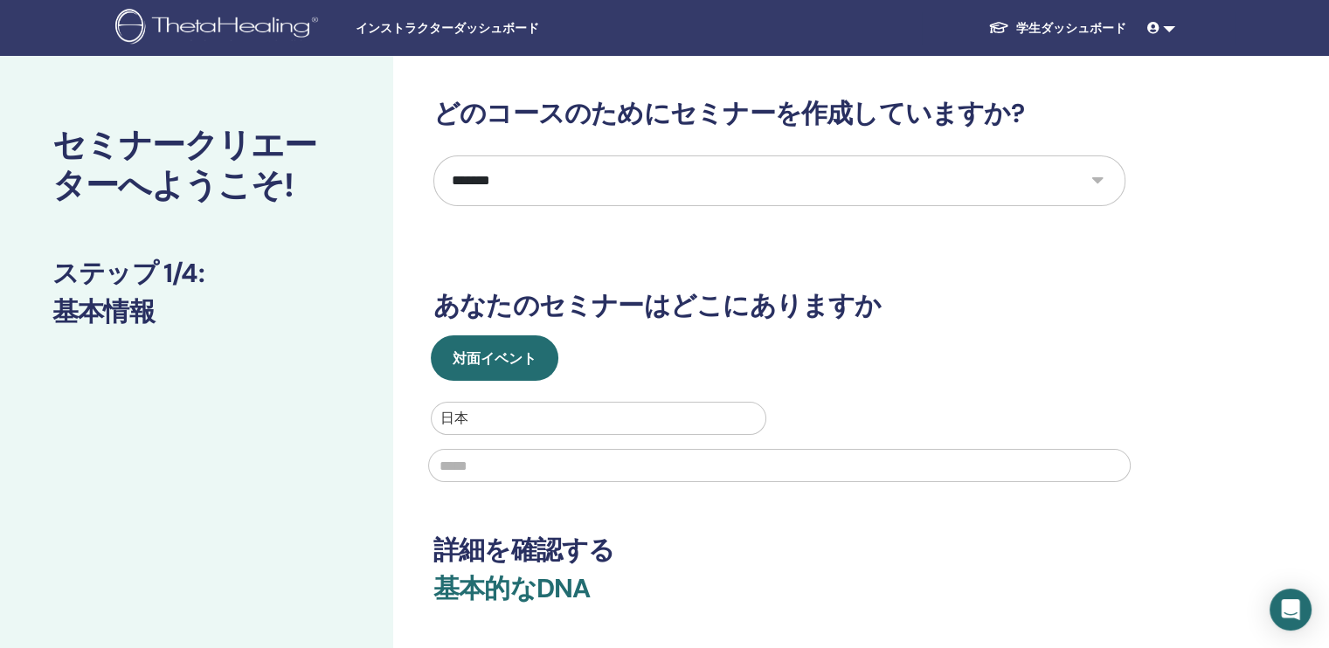
click at [486, 463] on input "text" at bounding box center [779, 465] width 703 height 33
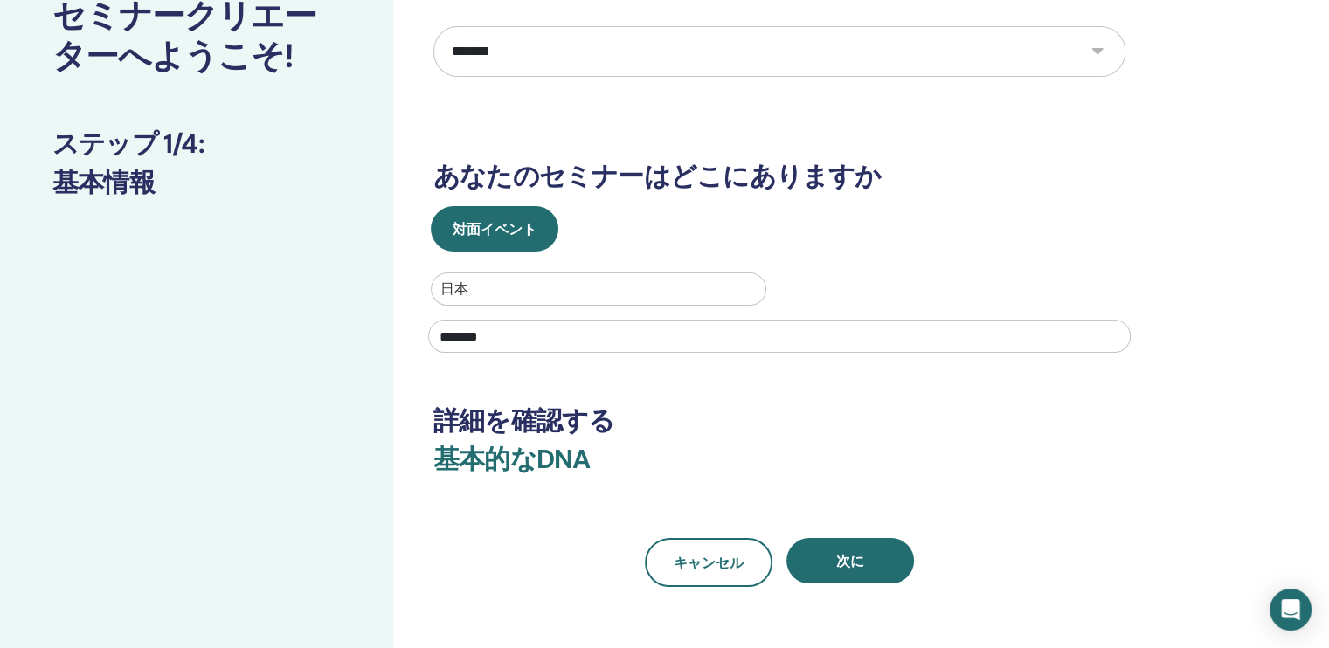
scroll to position [175, 0]
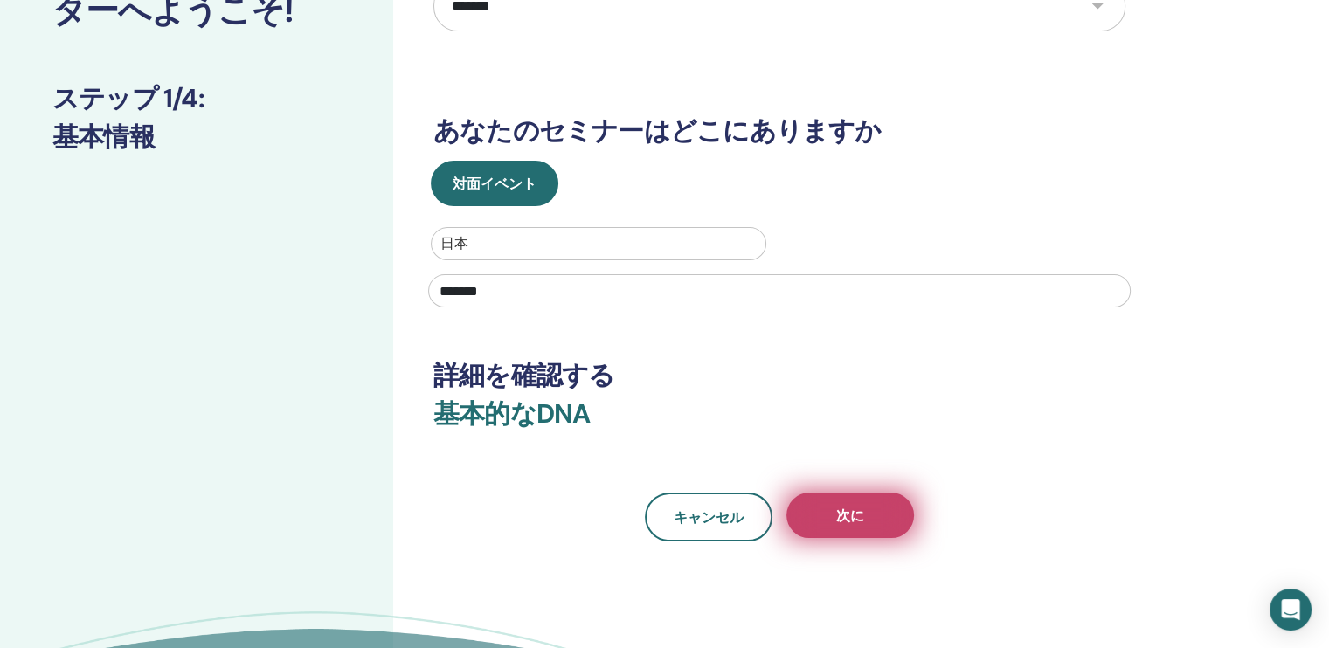
type input "*******"
click at [877, 524] on button "次に" at bounding box center [850, 515] width 128 height 45
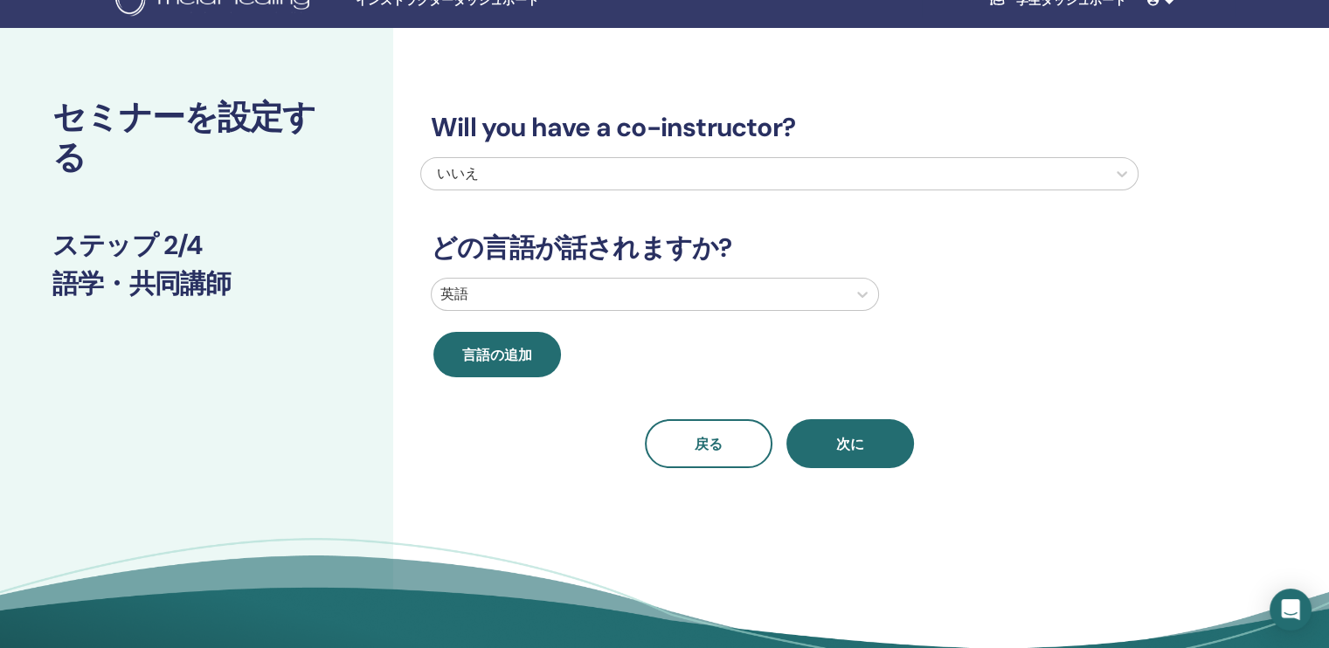
scroll to position [0, 0]
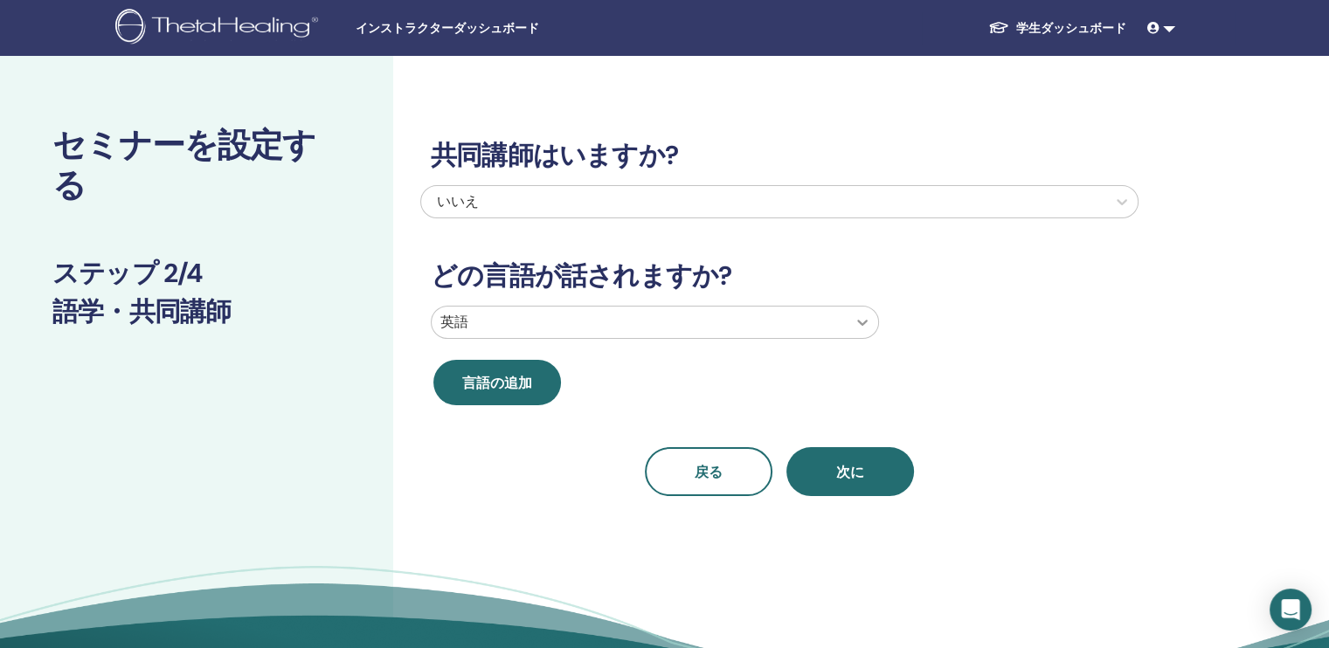
click at [867, 322] on icon at bounding box center [862, 323] width 10 height 6
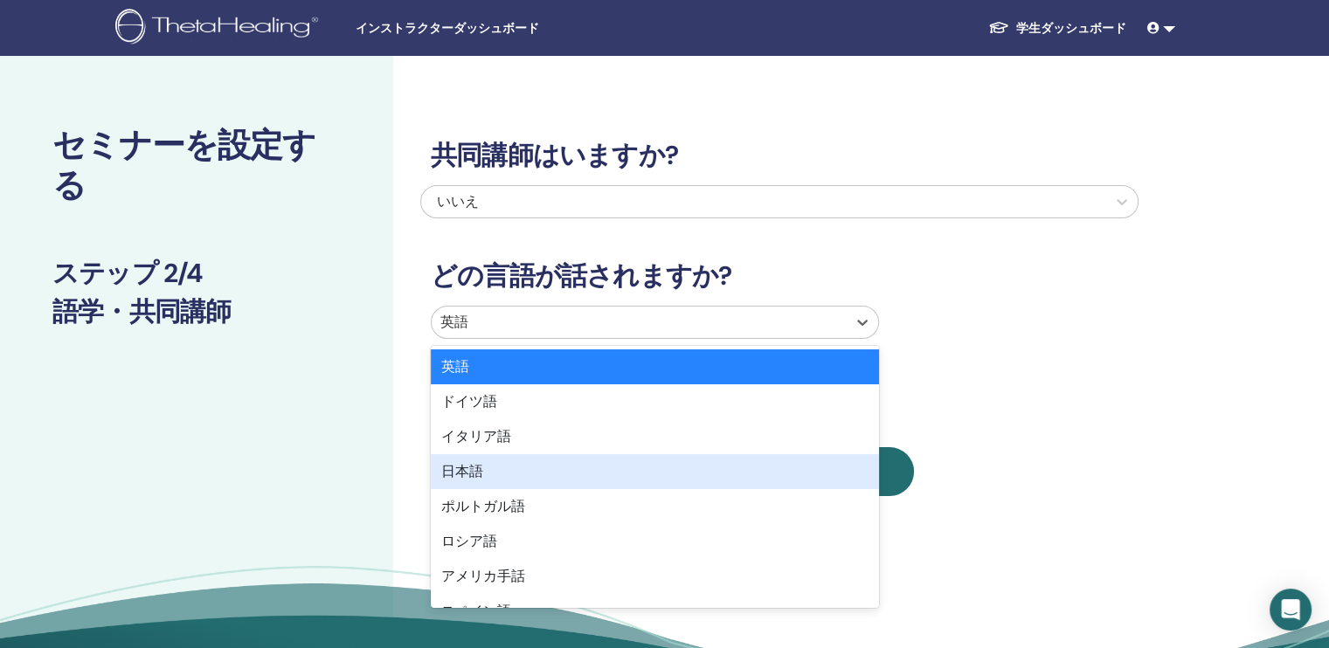
click at [527, 464] on div "日本語" at bounding box center [655, 471] width 448 height 35
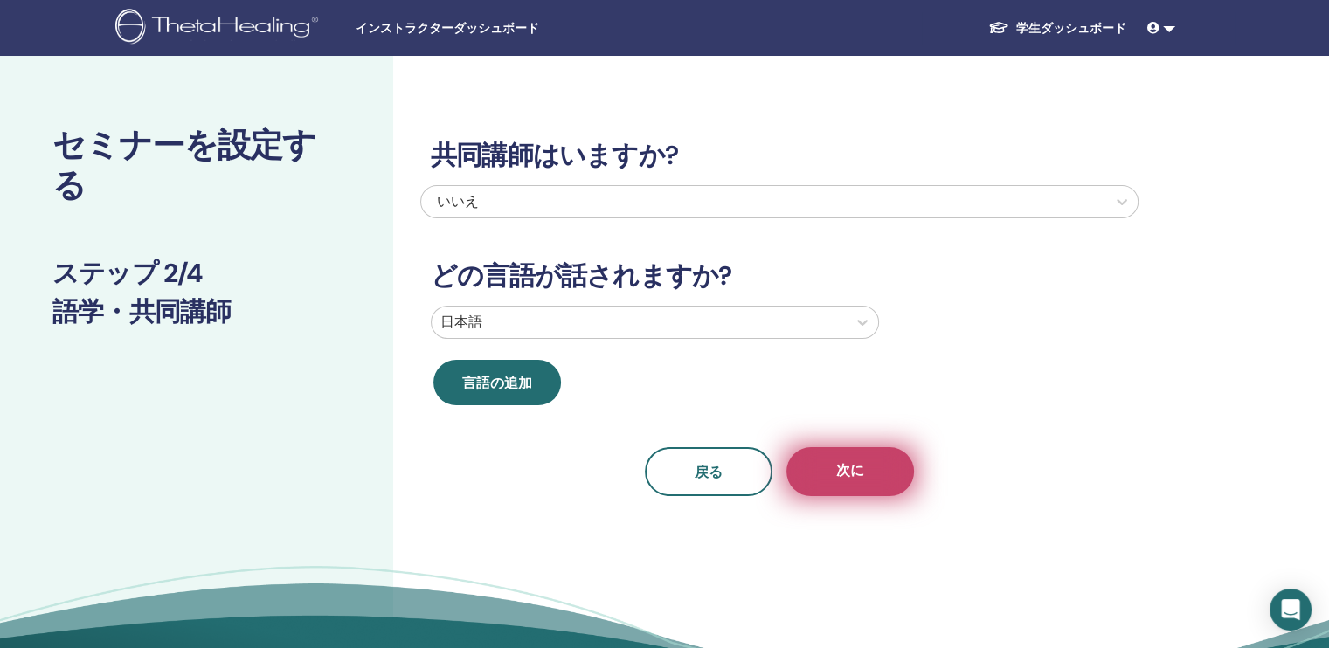
click at [855, 481] on span "次に" at bounding box center [850, 472] width 28 height 22
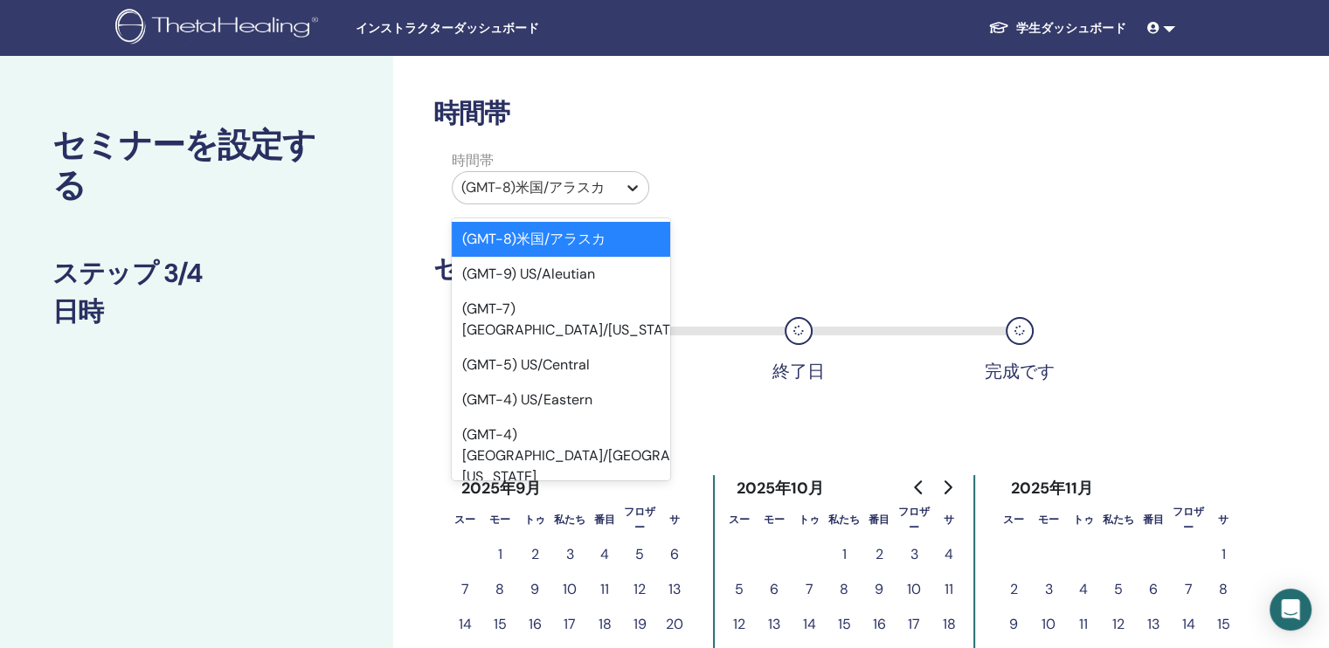
click at [634, 186] on icon at bounding box center [632, 187] width 17 height 17
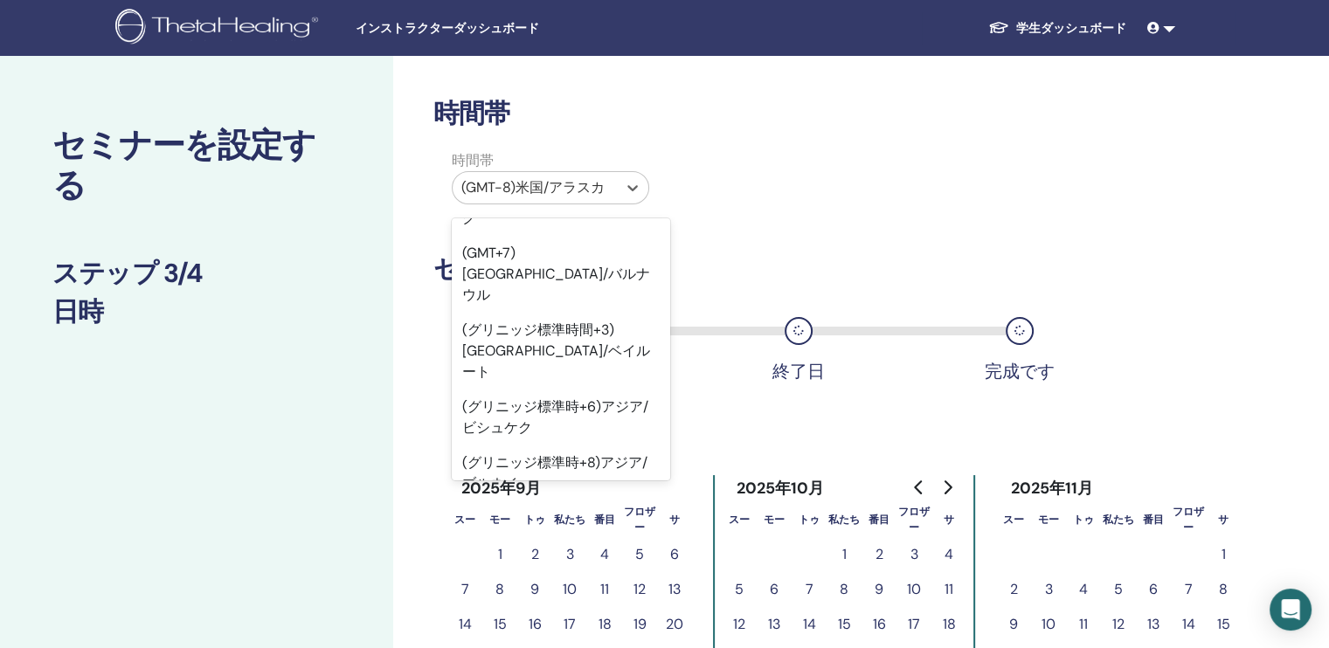
scroll to position [19137, 0]
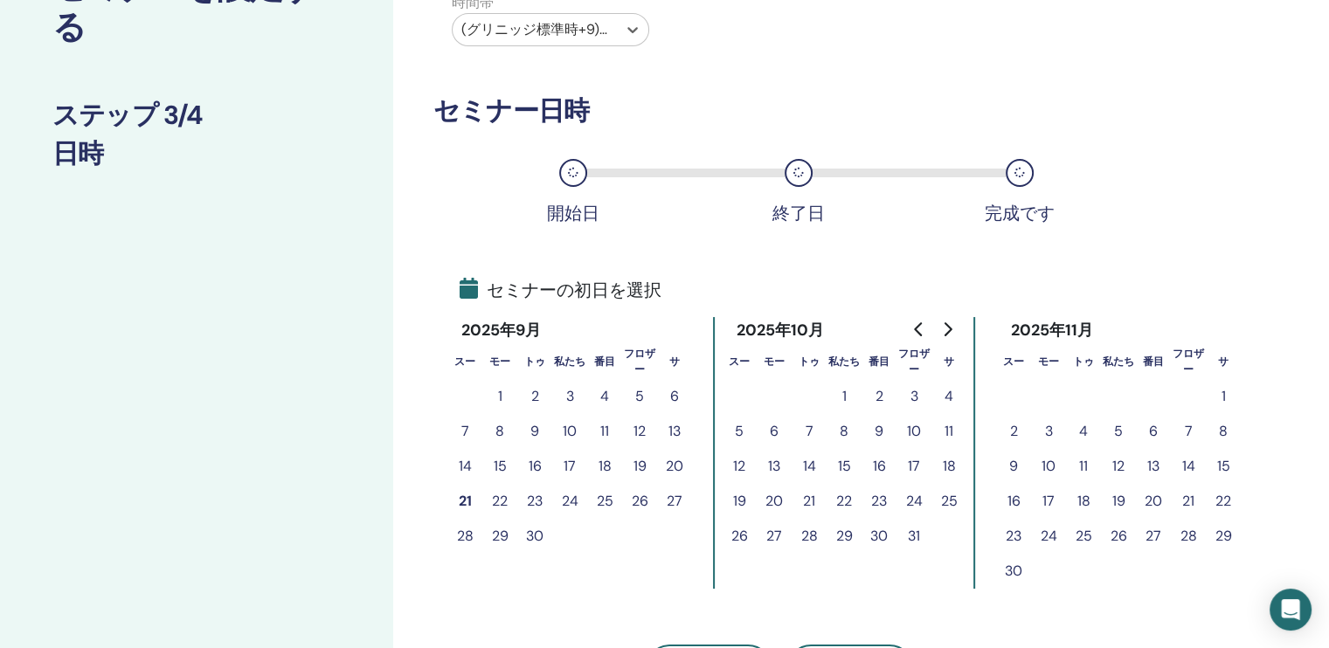
scroll to position [175, 0]
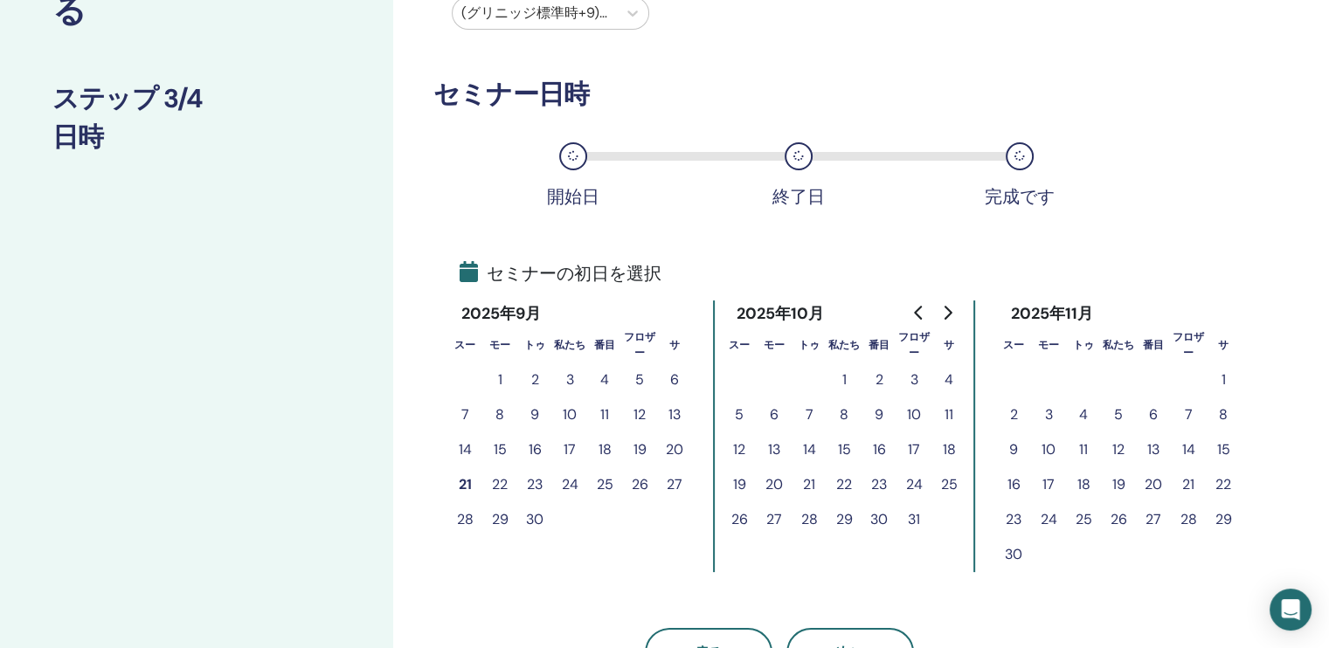
click at [947, 315] on icon "来月へ" at bounding box center [947, 313] width 14 height 14
click at [1117, 379] on button "3" at bounding box center [1118, 380] width 35 height 35
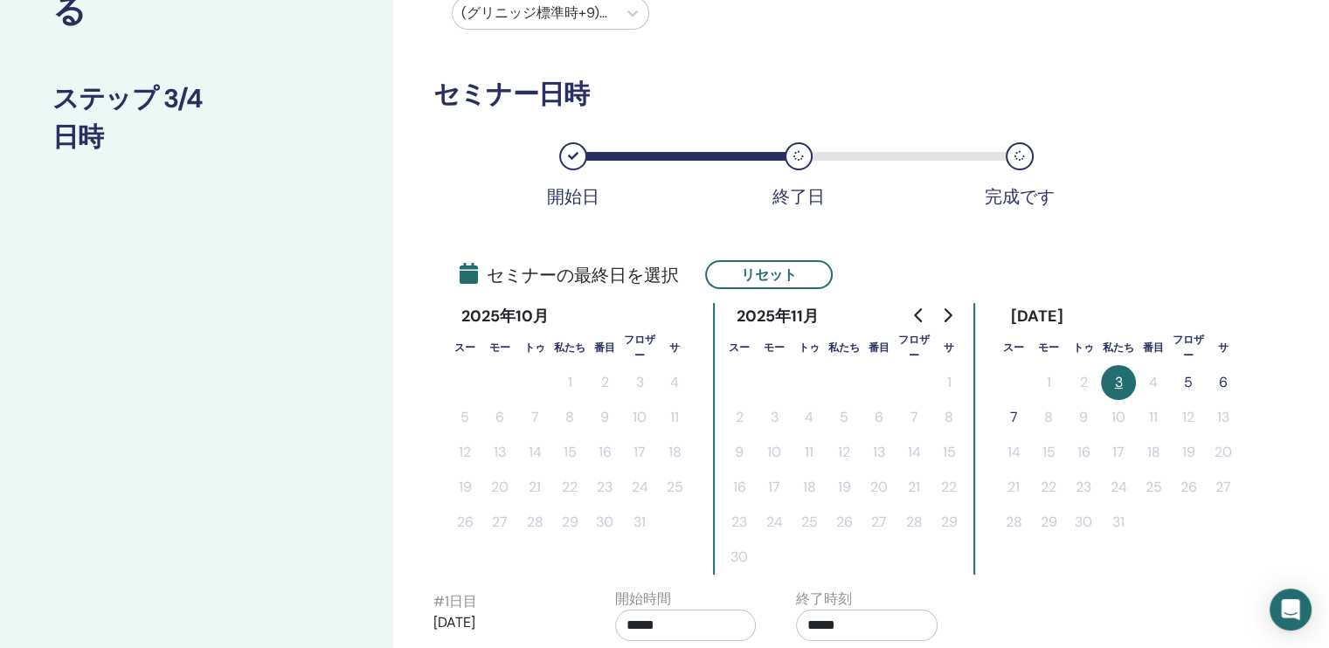
click at [1188, 384] on button "5" at bounding box center [1188, 382] width 35 height 35
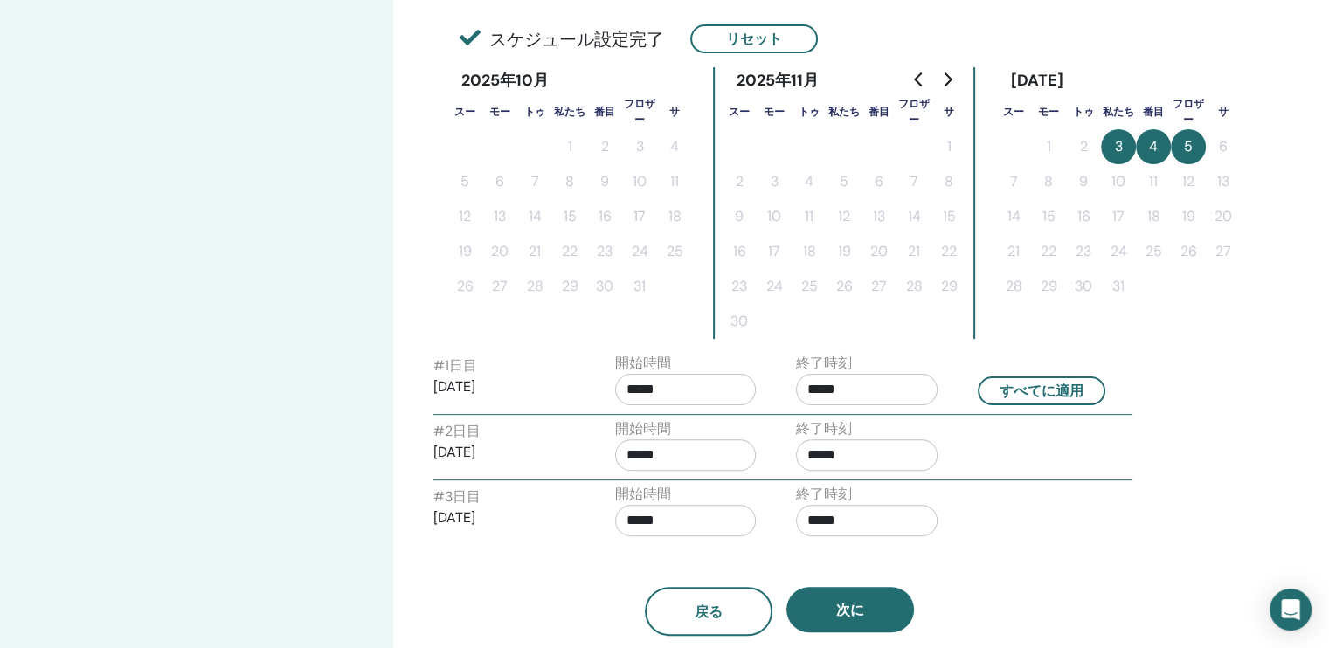
scroll to position [437, 0]
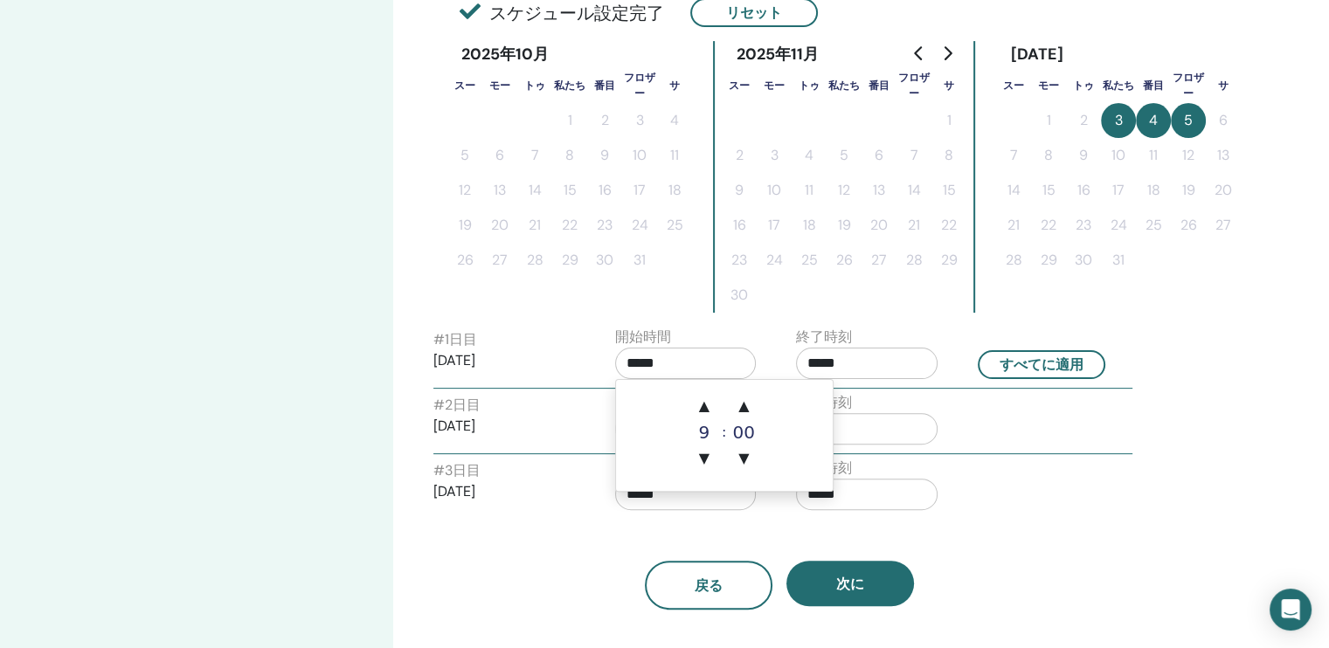
click at [724, 362] on input "*****" at bounding box center [686, 363] width 142 height 31
click at [706, 405] on span "▲" at bounding box center [704, 406] width 35 height 35
type input "*****"
click at [869, 368] on input "*****" at bounding box center [867, 363] width 142 height 31
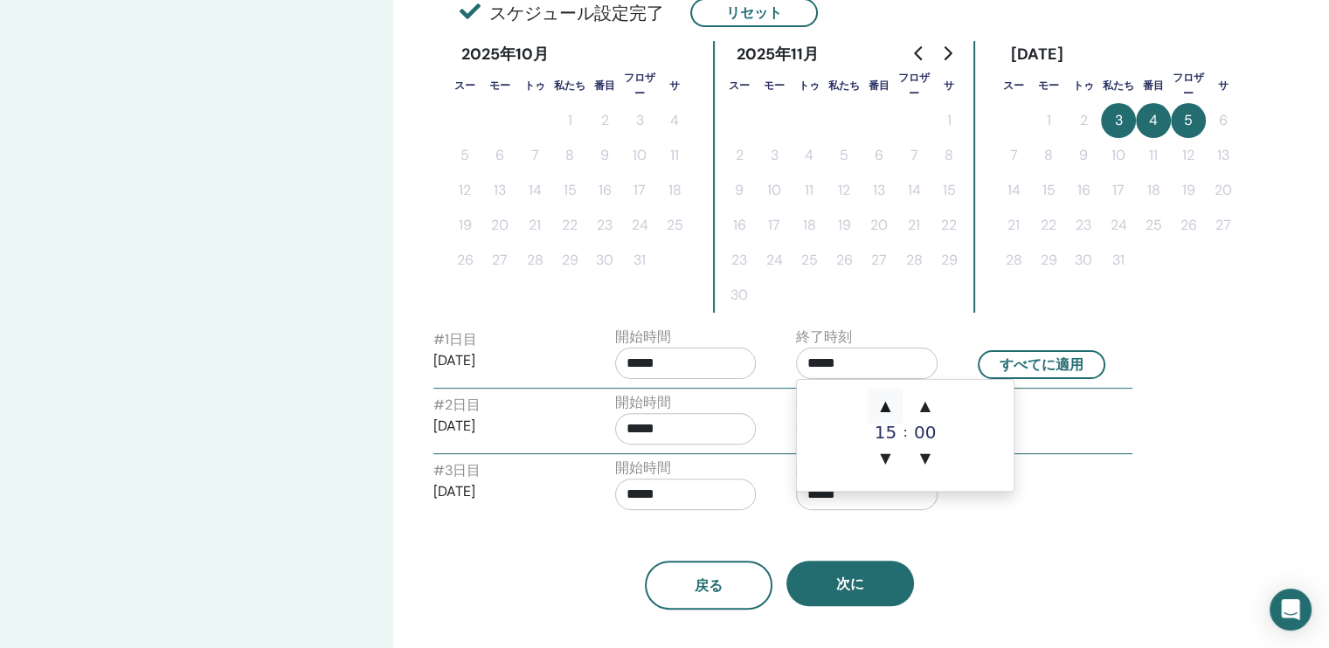
click at [886, 407] on span "▲" at bounding box center [885, 406] width 35 height 35
type input "*****"
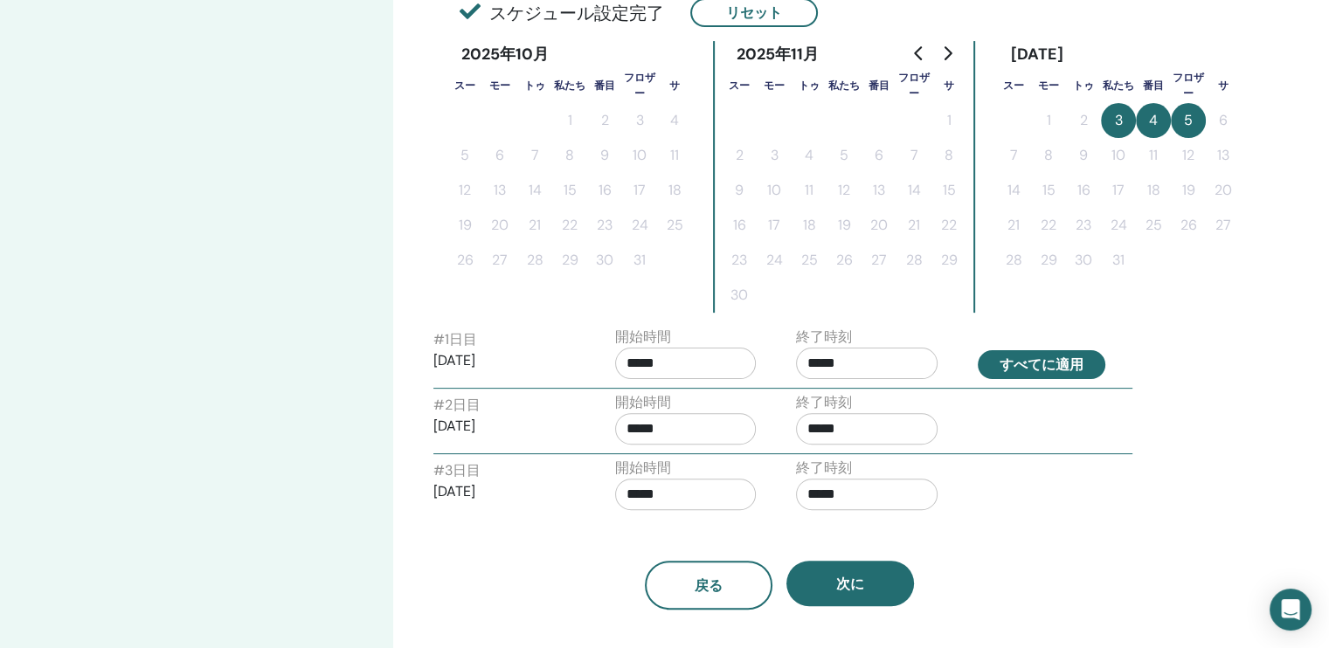
click at [1036, 364] on button "すべてに適用" at bounding box center [1042, 364] width 128 height 29
type input "*****"
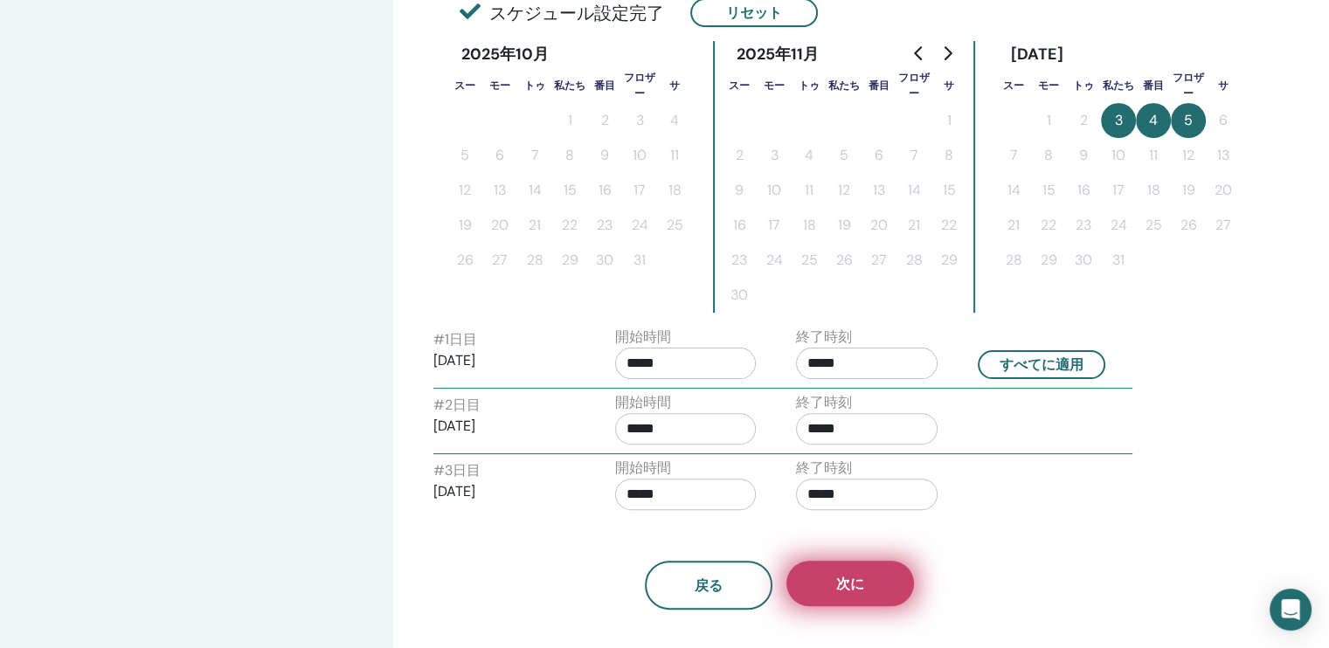
click at [881, 592] on button "次に" at bounding box center [850, 583] width 128 height 45
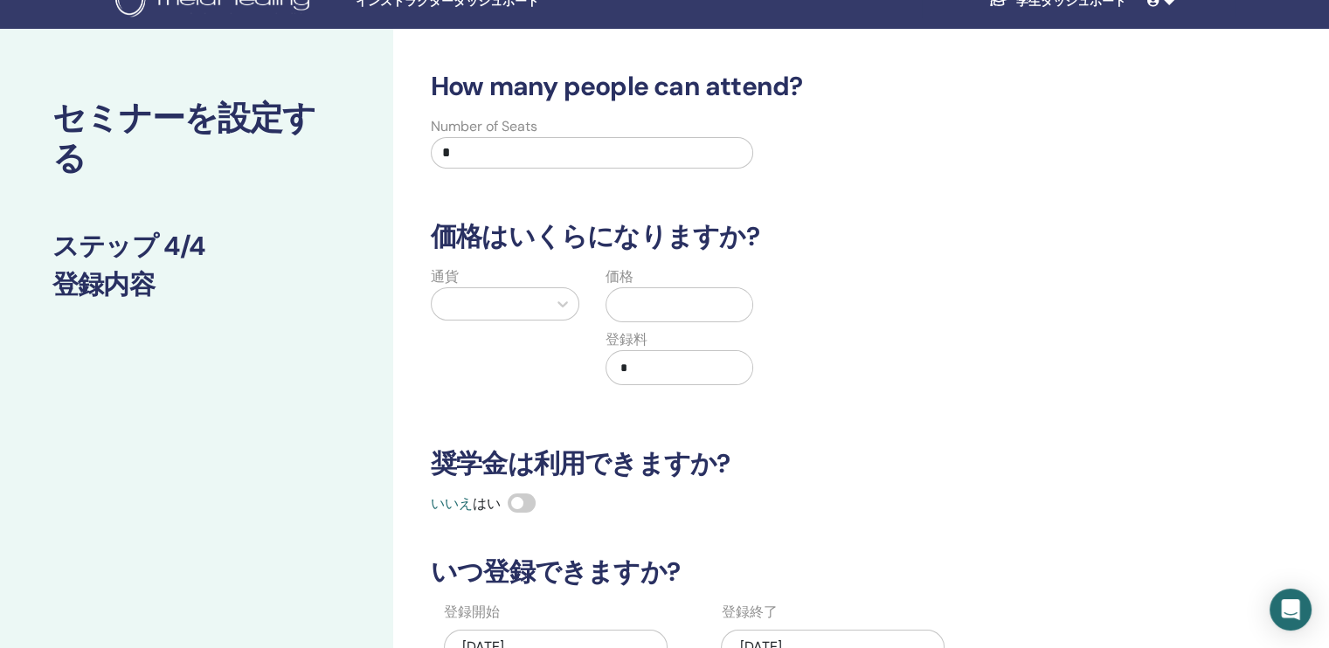
scroll to position [0, 0]
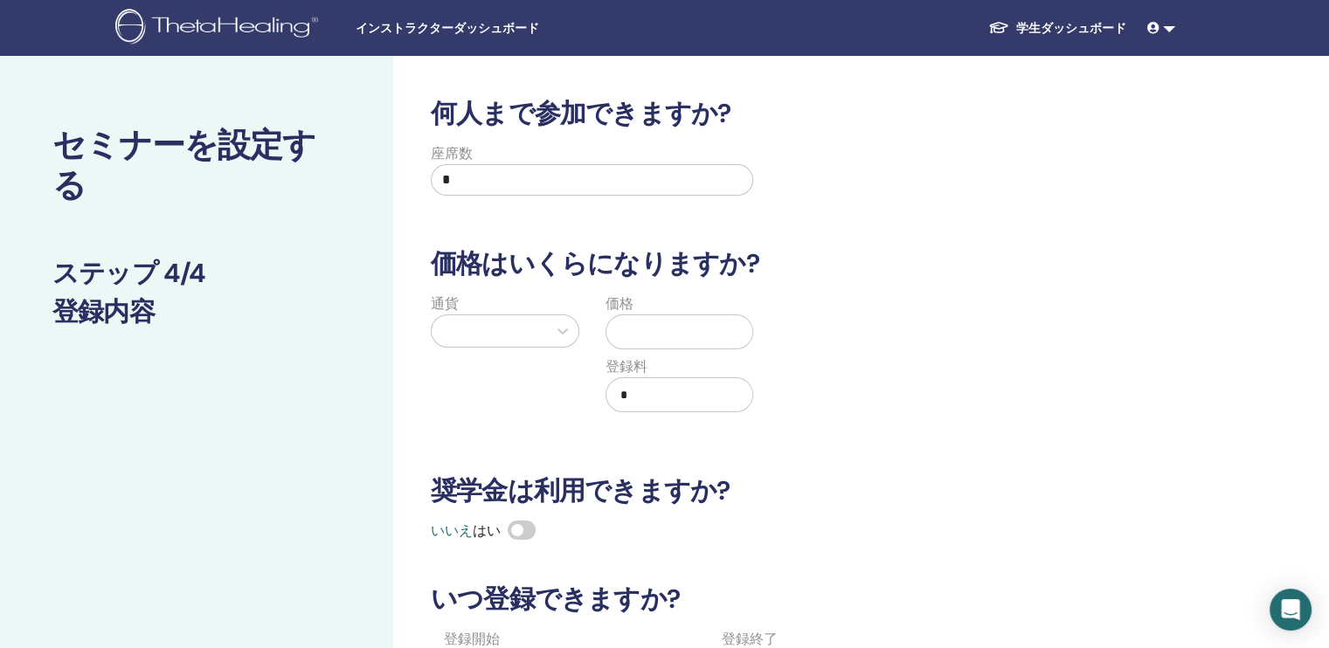
click at [464, 185] on input "*" at bounding box center [592, 179] width 322 height 31
type input "*"
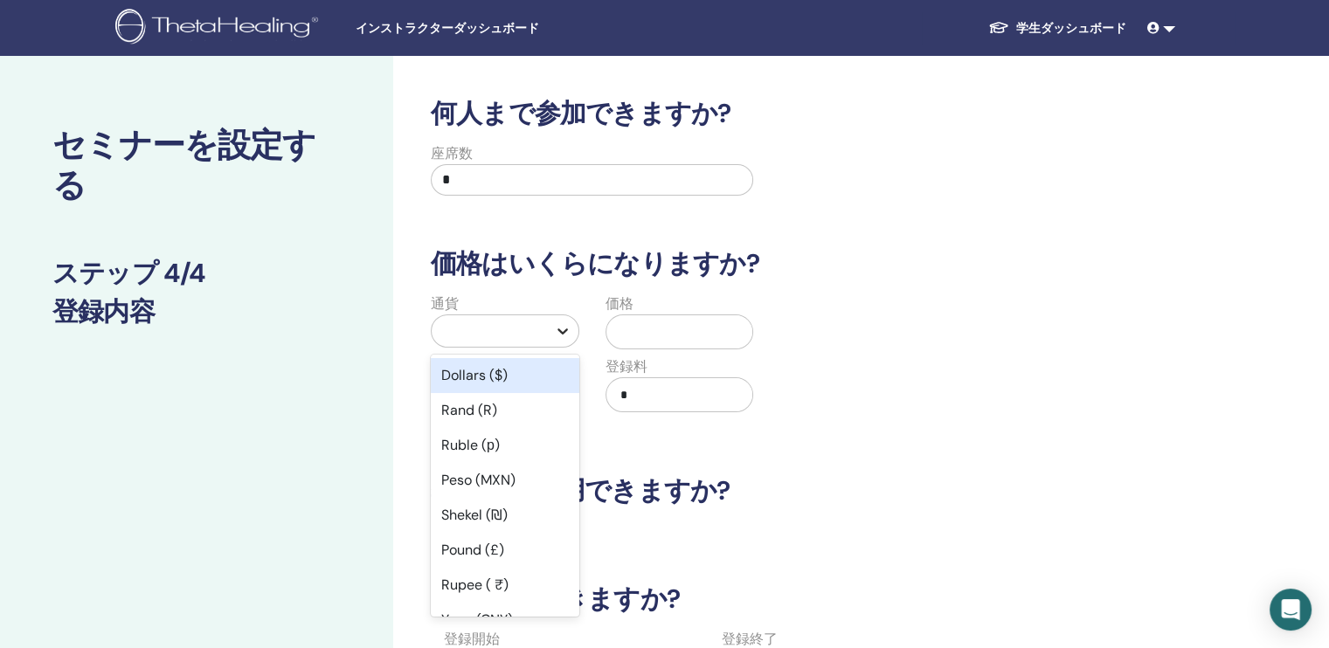
click at [558, 329] on icon at bounding box center [563, 332] width 10 height 6
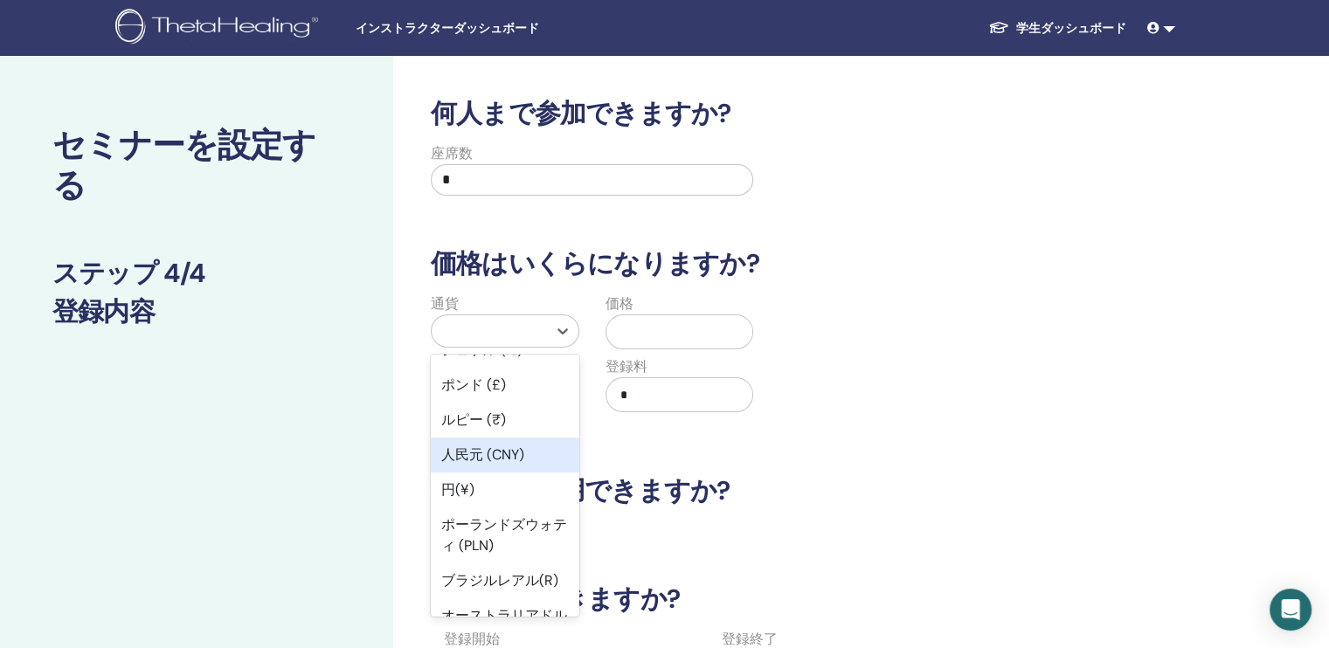
scroll to position [175, 0]
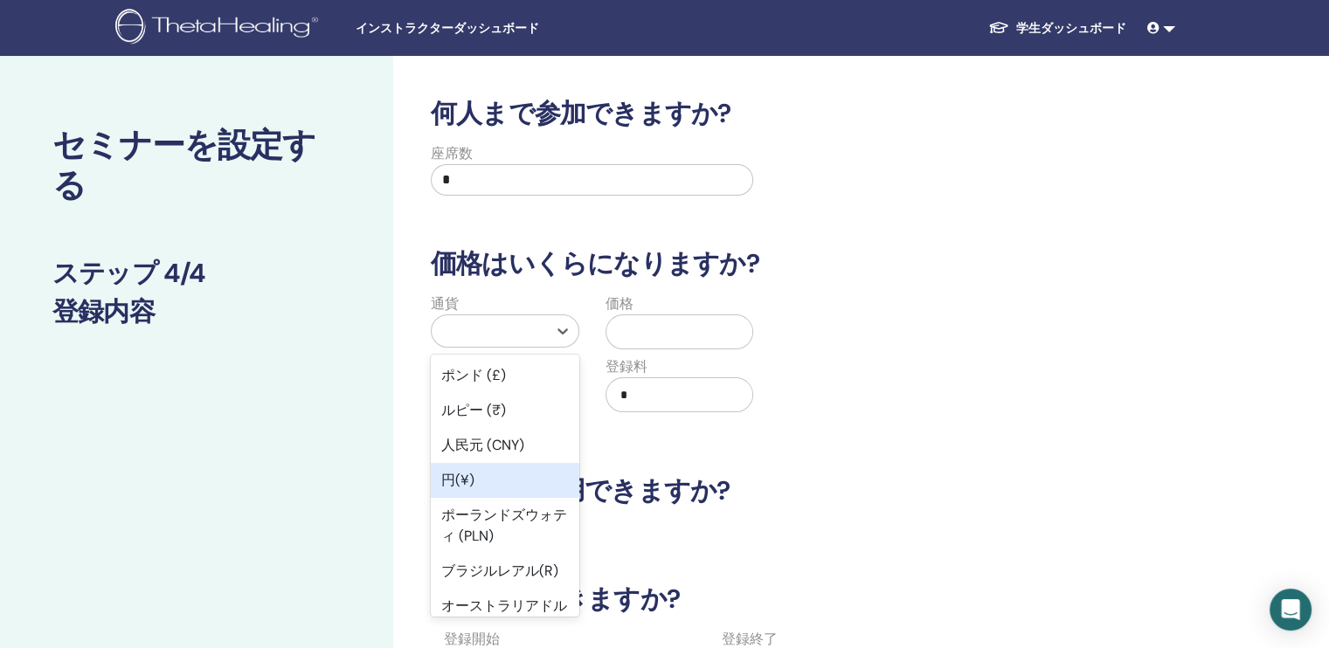
click at [491, 477] on div "円(¥)" at bounding box center [505, 480] width 149 height 35
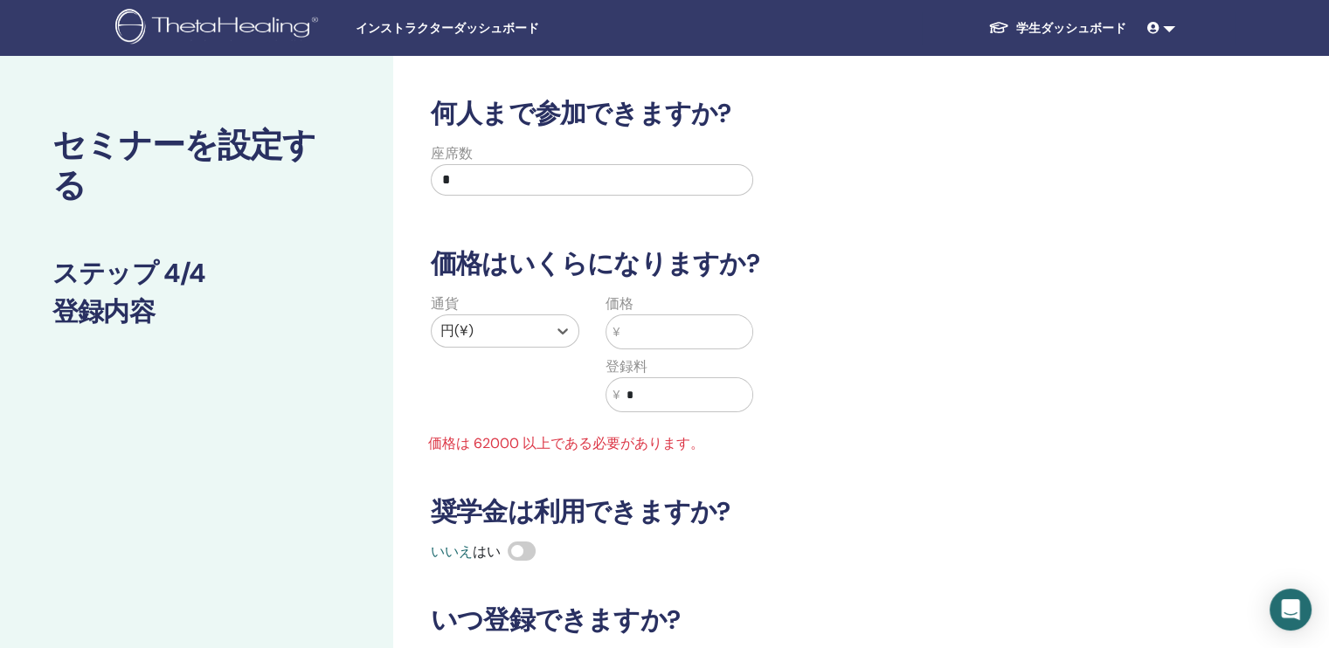
click at [730, 333] on input "text" at bounding box center [686, 331] width 133 height 33
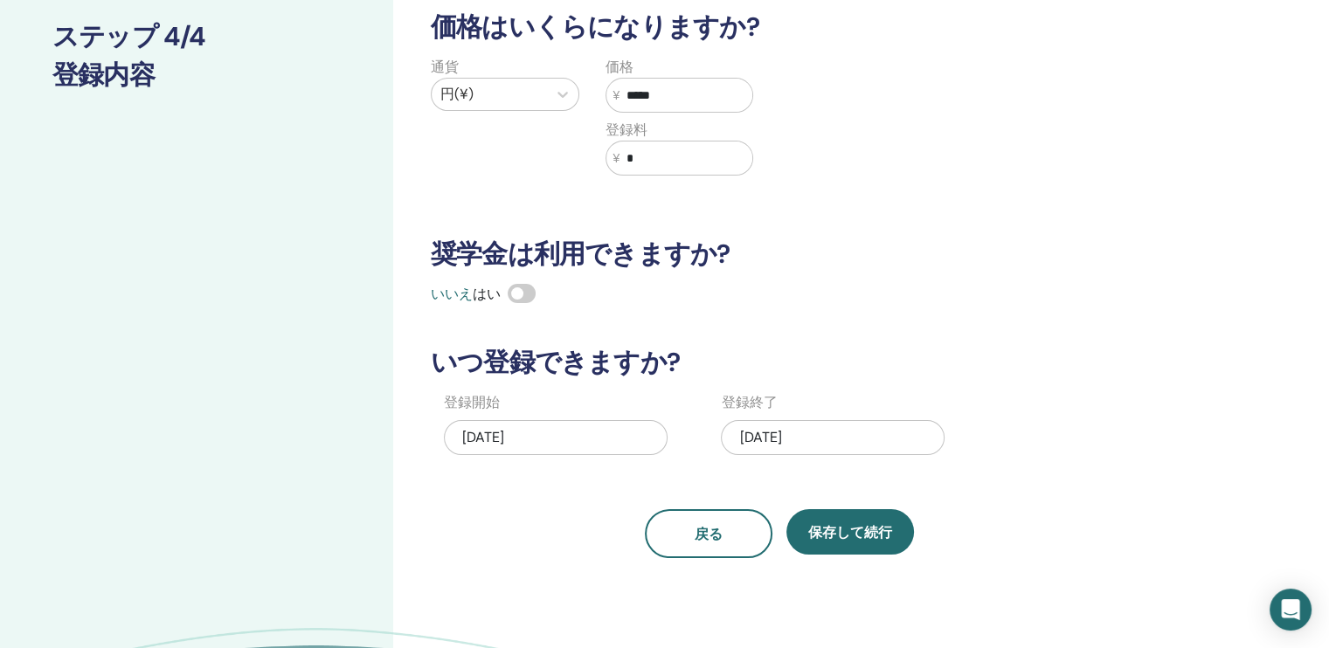
scroll to position [262, 0]
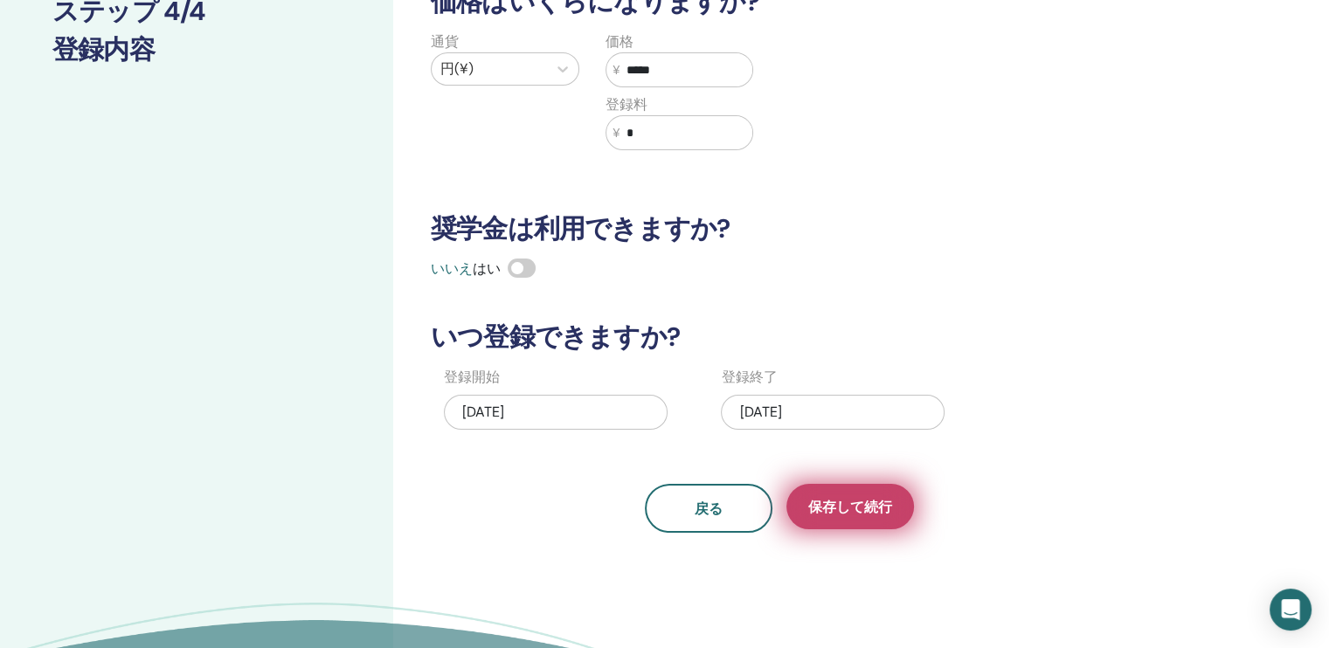
type input "*****"
click at [855, 504] on span "保存して続行" at bounding box center [850, 507] width 84 height 18
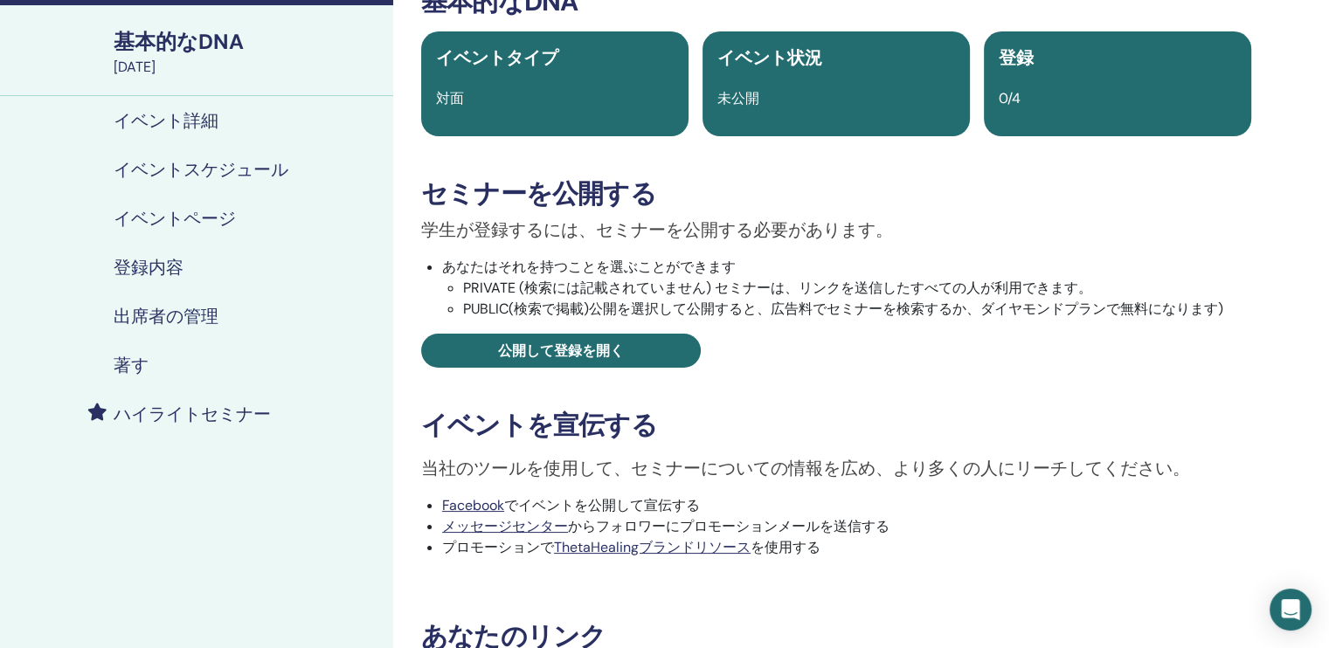
scroll to position [87, 0]
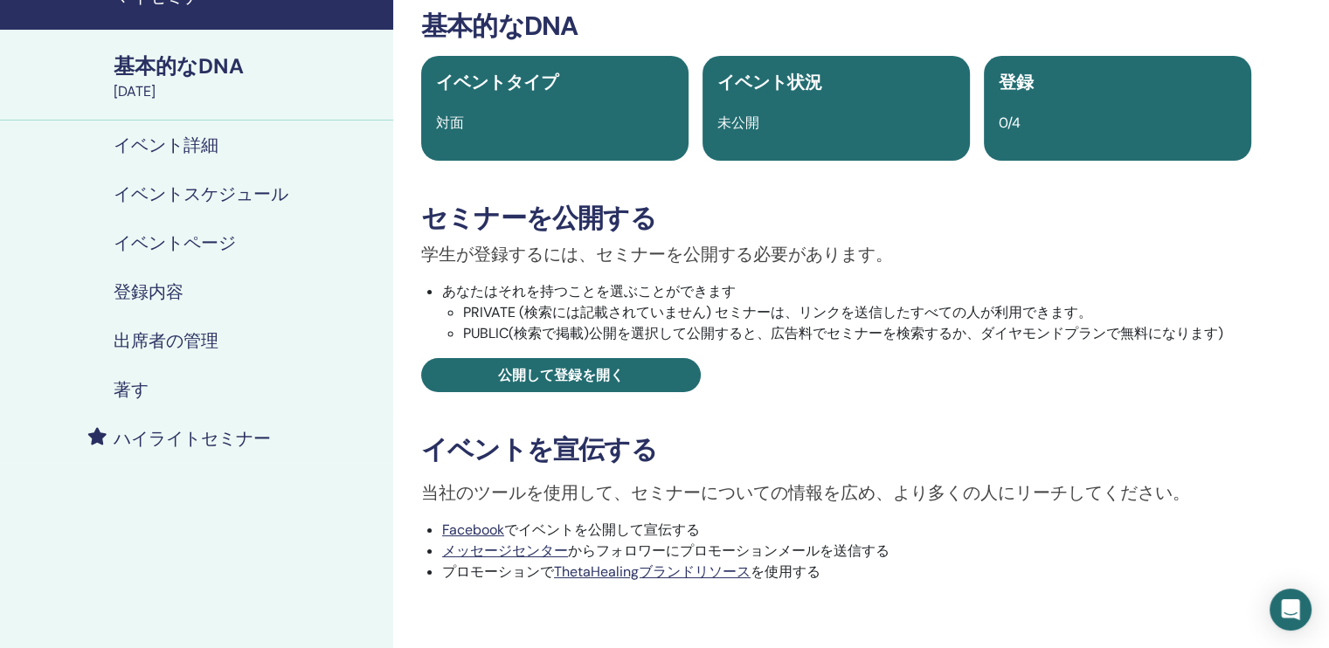
click at [198, 62] on div "基本的なDNA" at bounding box center [248, 67] width 269 height 30
click at [123, 388] on h4 "著す" at bounding box center [131, 389] width 35 height 21
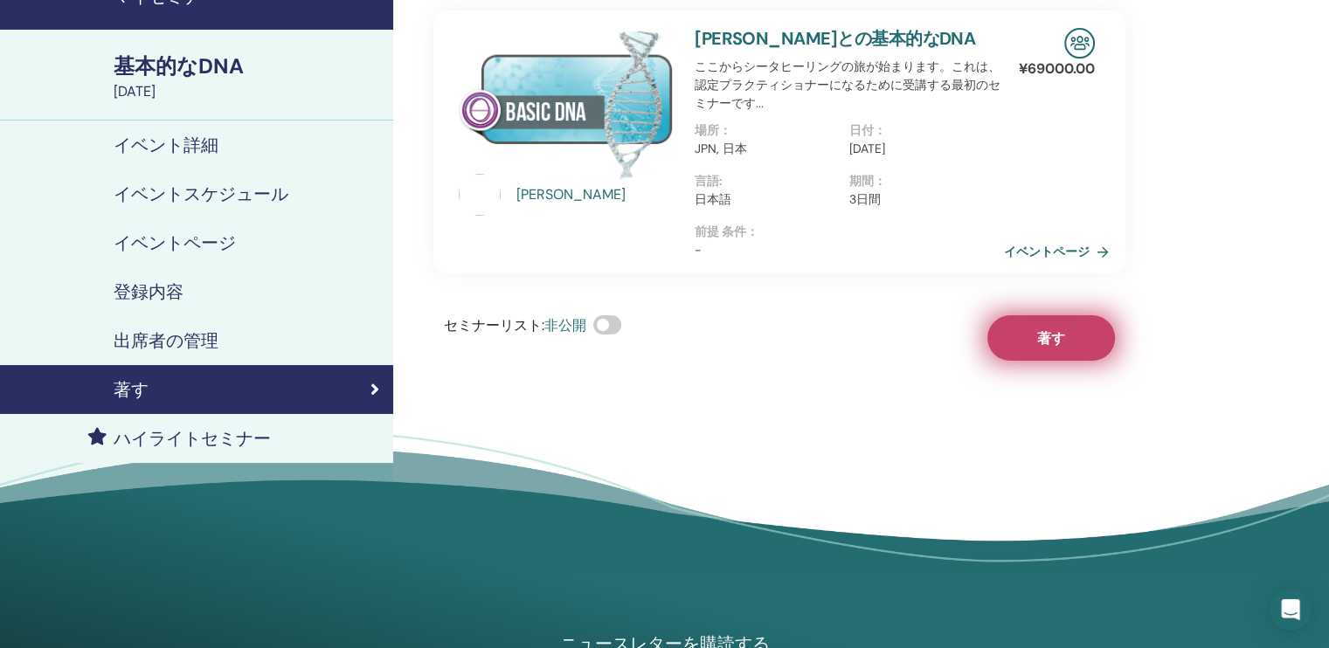
click at [1041, 340] on span "著す" at bounding box center [1051, 338] width 28 height 18
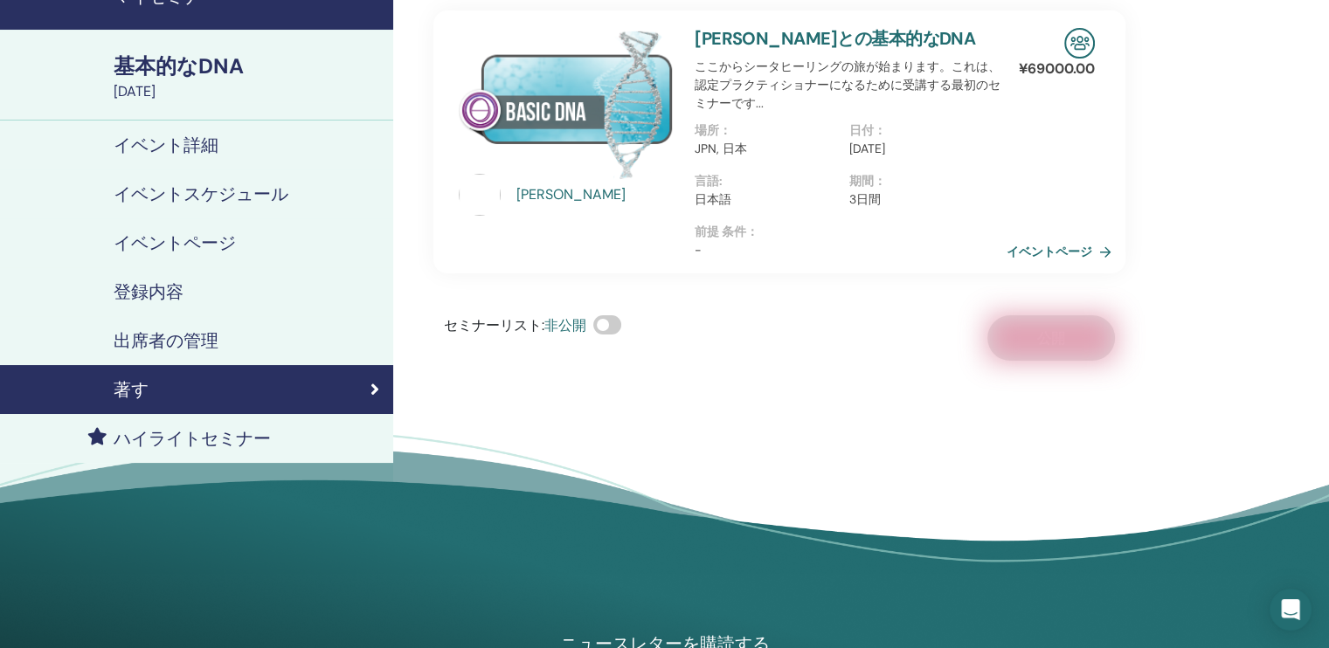
click at [1049, 253] on link "イベントページ" at bounding box center [1063, 252] width 112 height 26
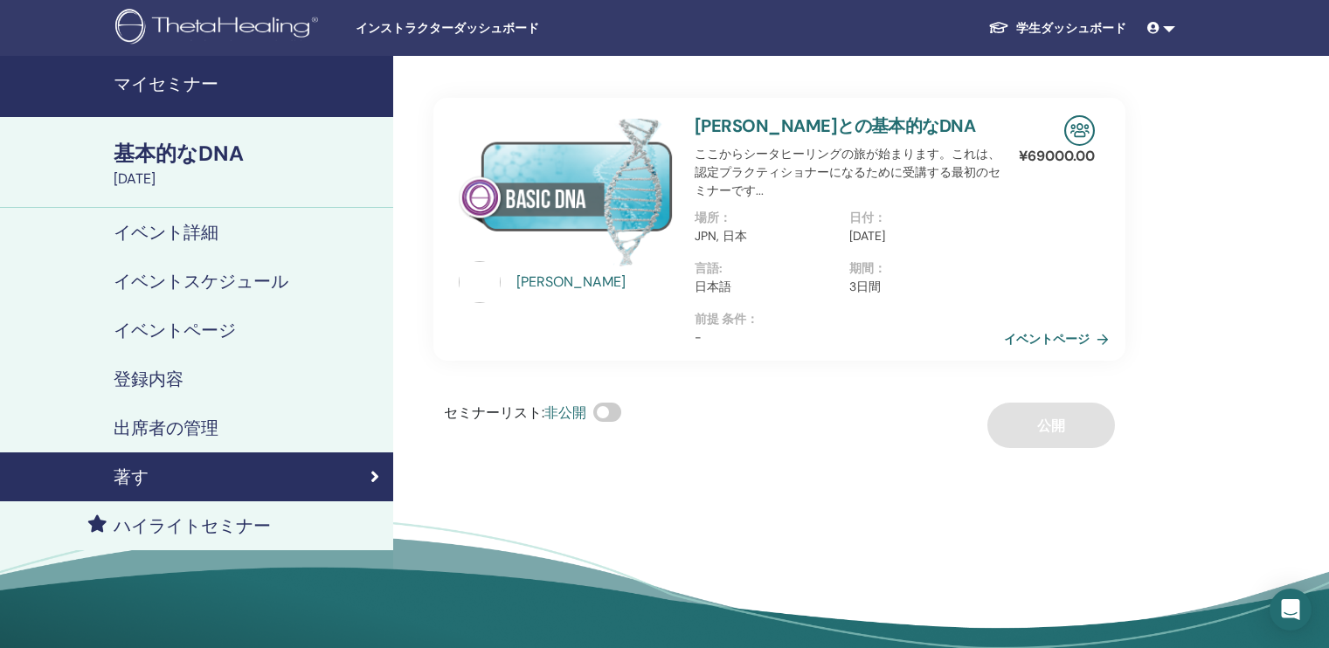
scroll to position [87, 0]
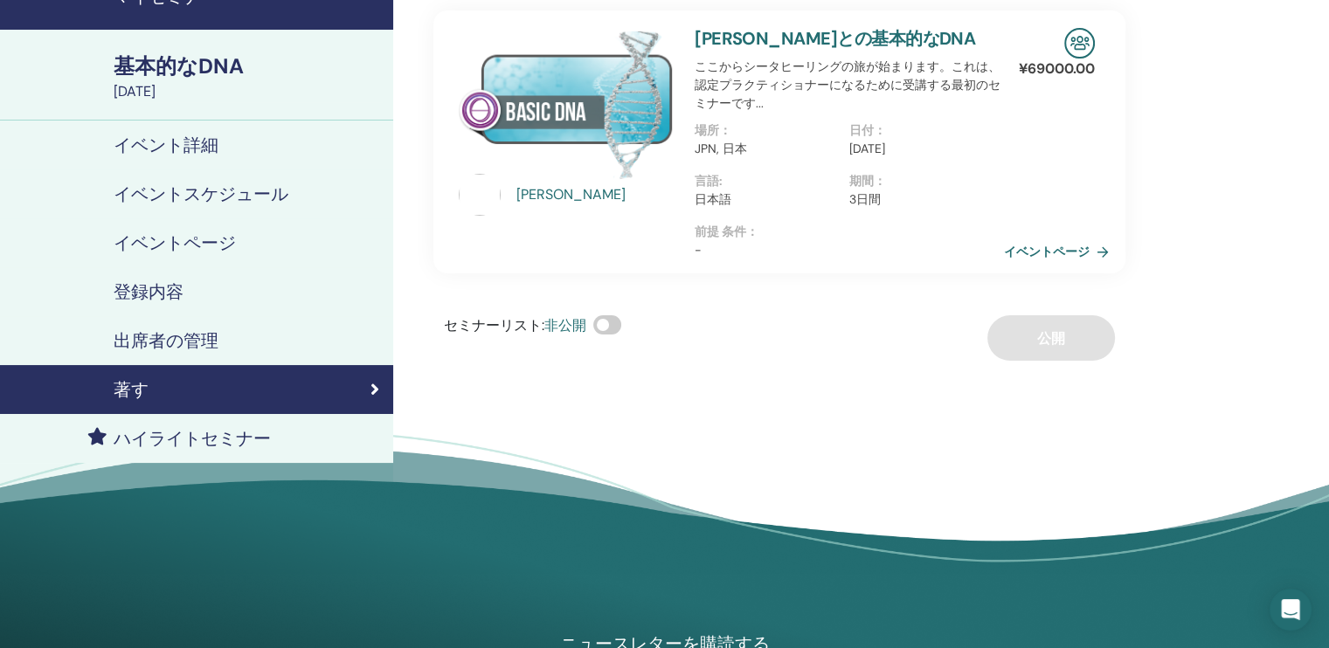
click at [196, 144] on h4 "イベント詳細" at bounding box center [166, 145] width 105 height 21
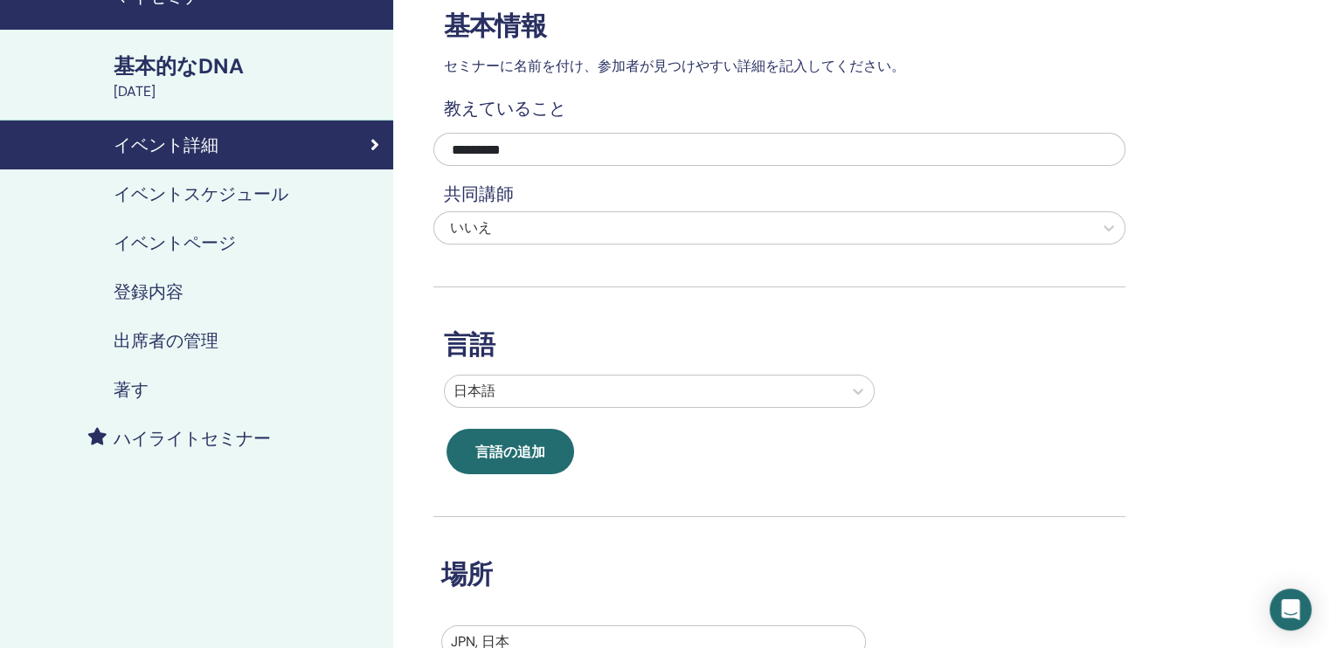
click at [139, 286] on h4 "登録内容" at bounding box center [149, 291] width 70 height 21
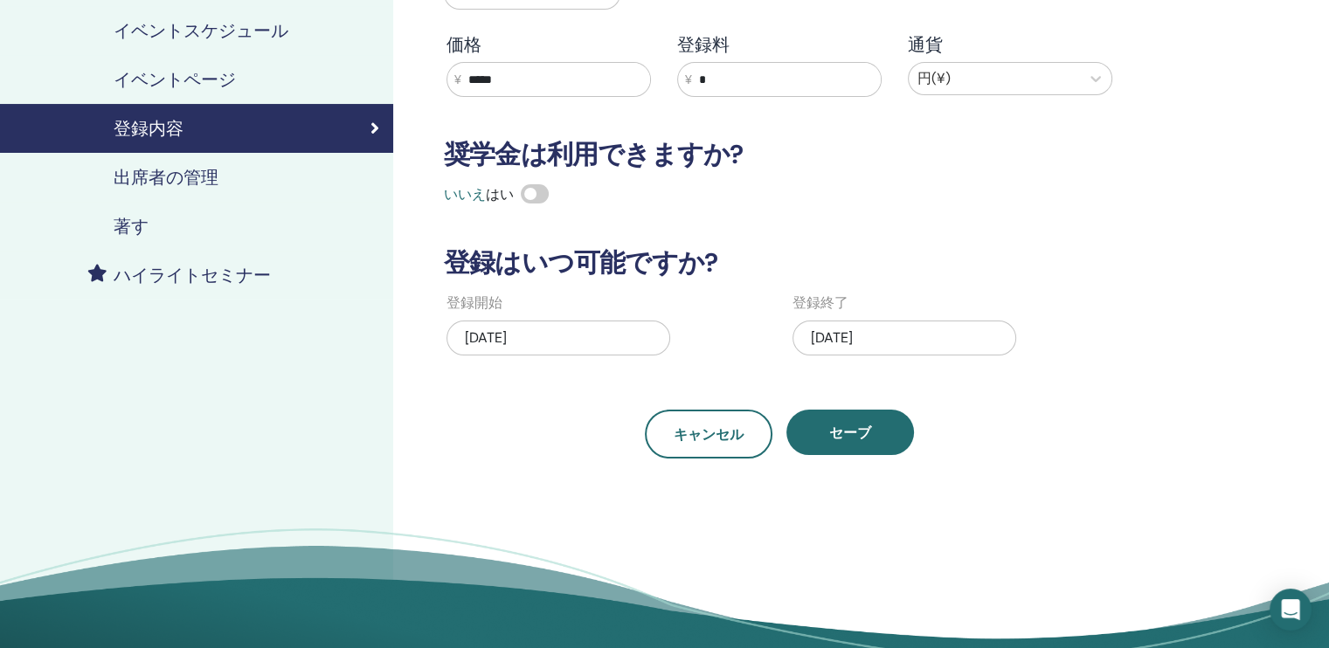
scroll to position [262, 0]
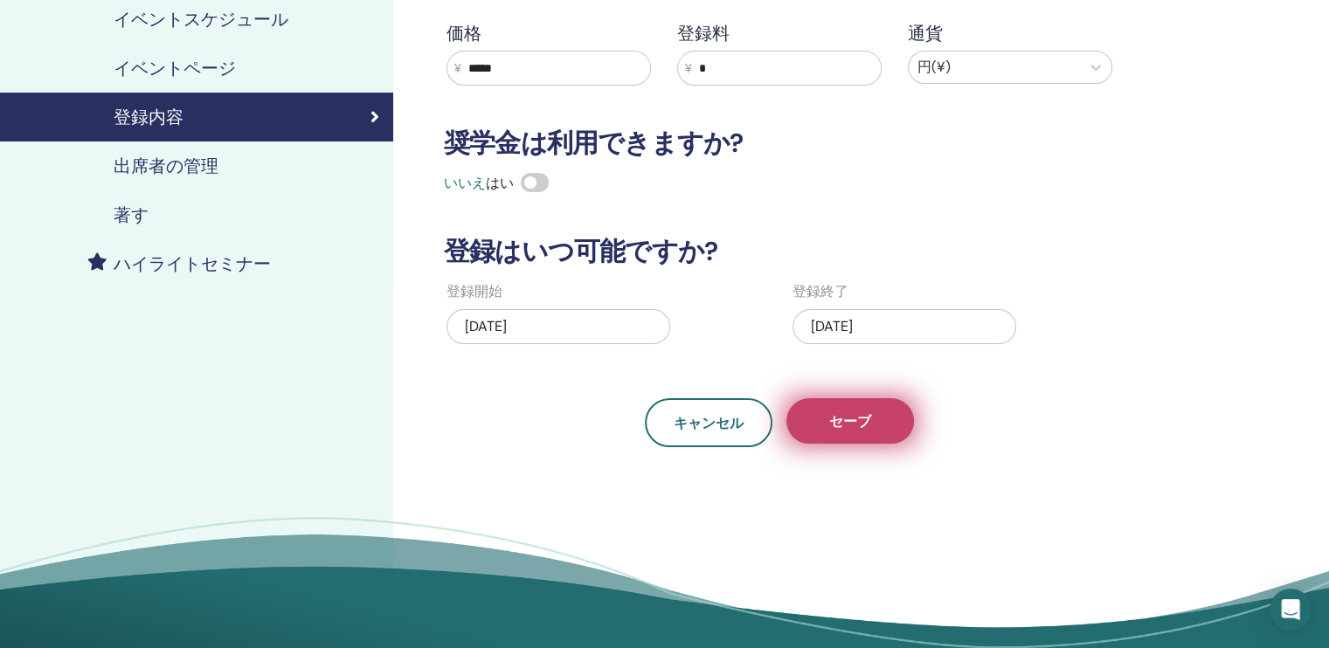
click at [876, 420] on button "セーブ" at bounding box center [850, 420] width 128 height 45
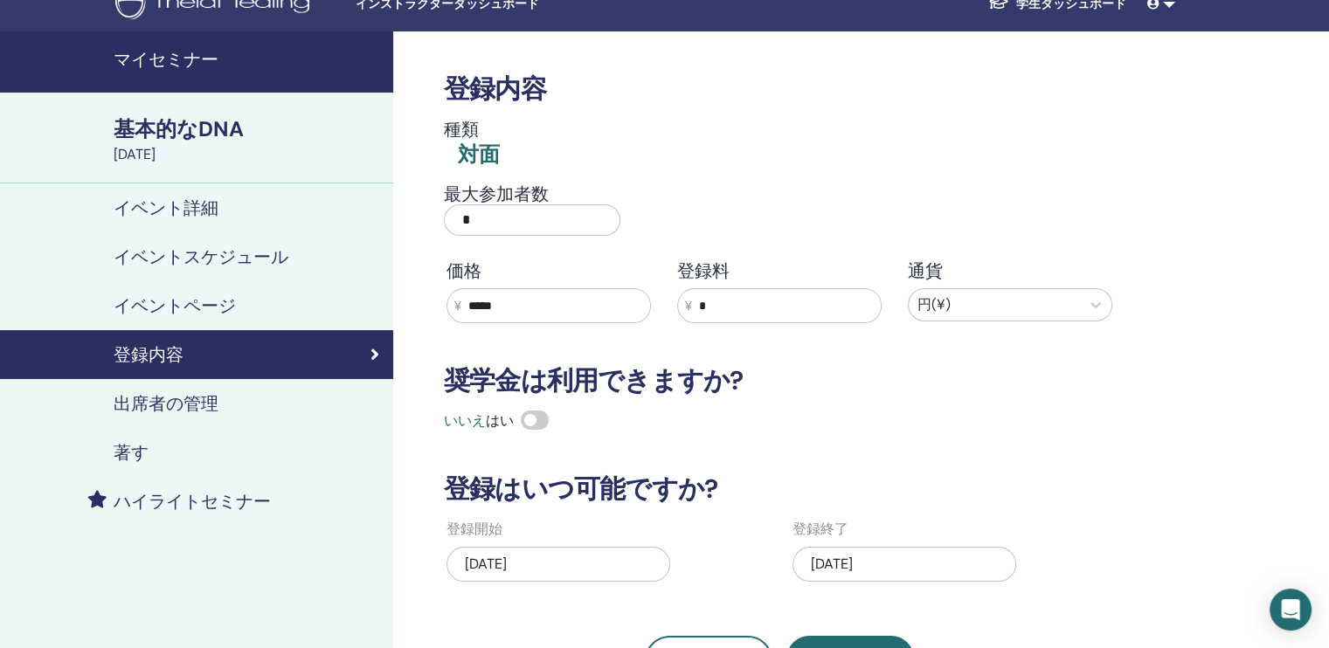
scroll to position [0, 0]
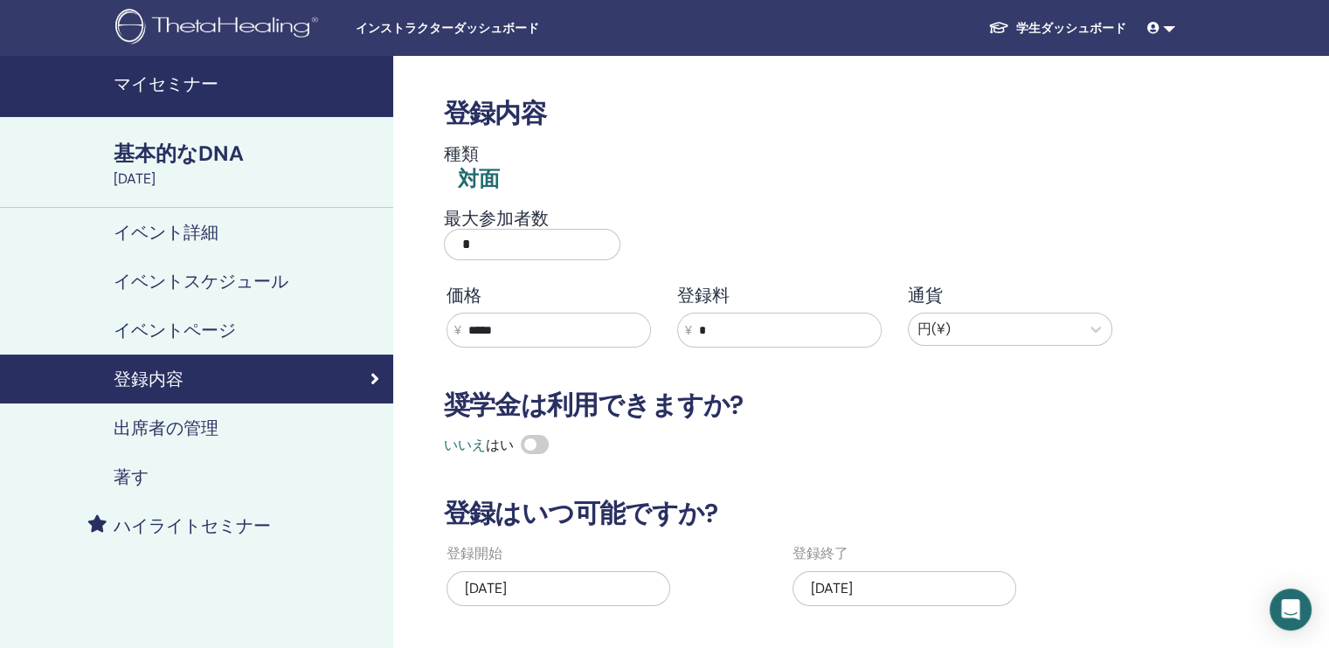
click at [140, 149] on div "基本的なDNA" at bounding box center [248, 154] width 269 height 30
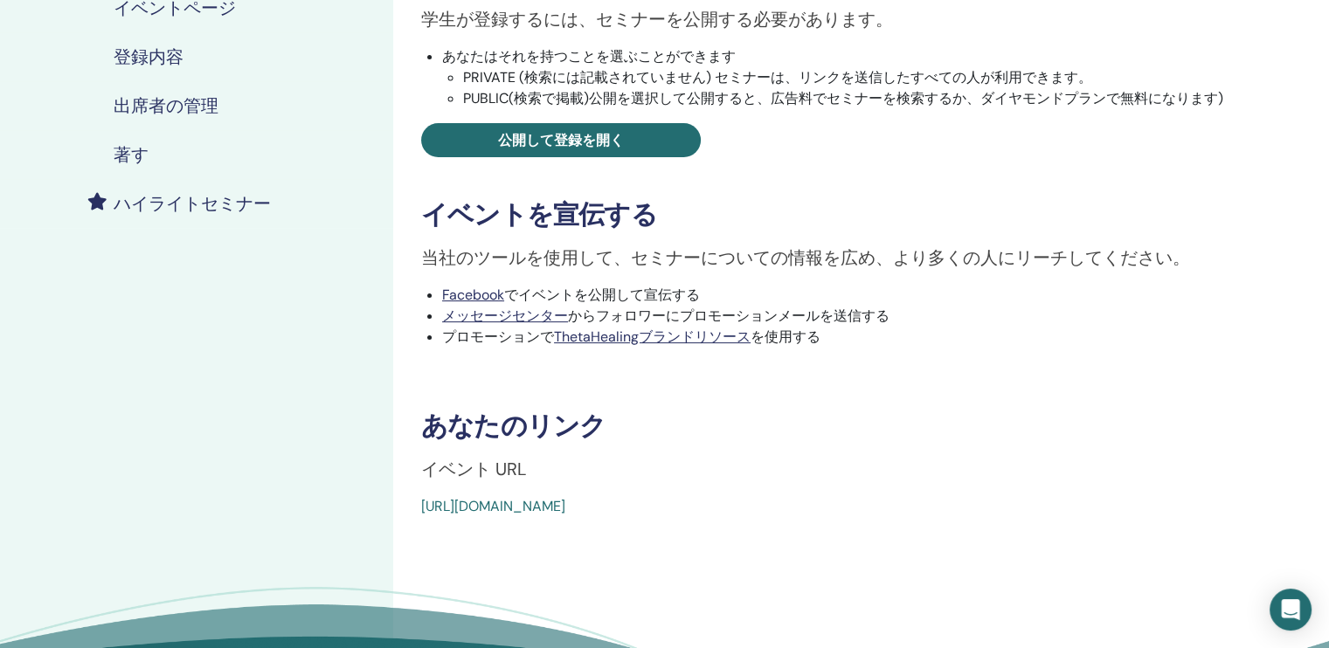
scroll to position [350, 0]
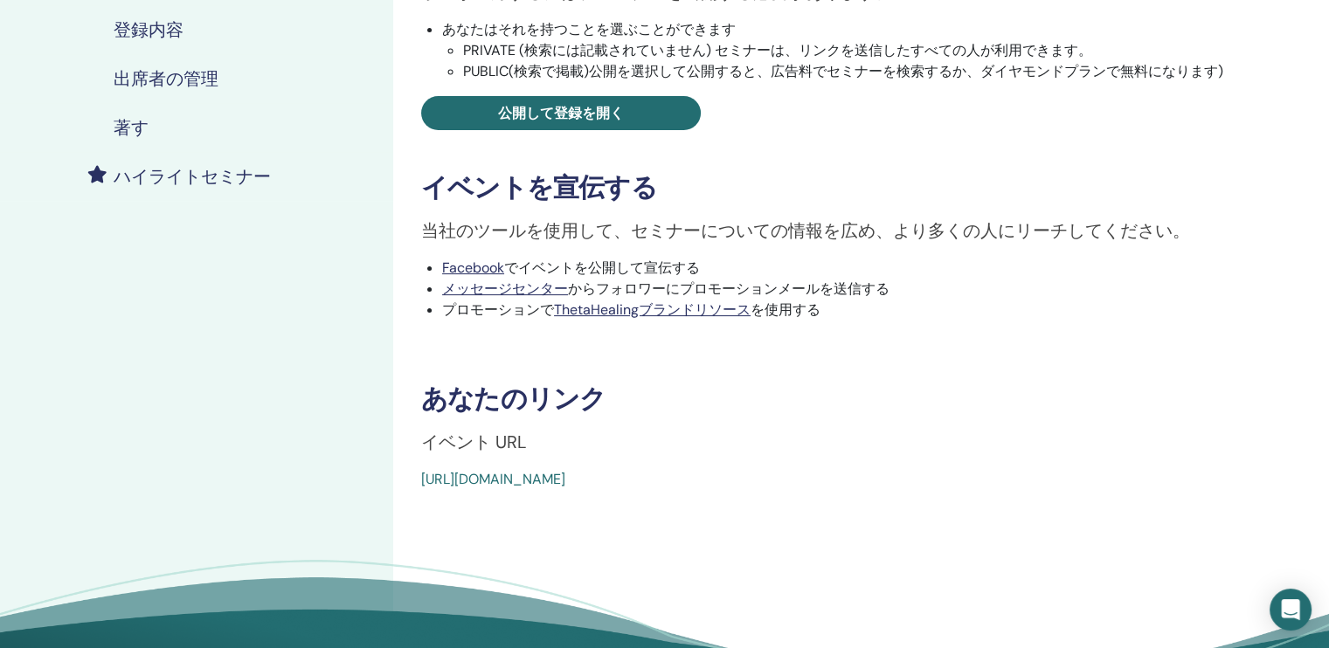
drag, startPoint x: 416, startPoint y: 477, endPoint x: 826, endPoint y: 498, distance: 410.4
click at [826, 498] on div "基本的なDNA イベントタイプ 対面 イベント状況 アクティブ 公開済み 登録 0/4 セミナーを公開する 学生が登録するには、セミナーを公開する必要がありま…" at bounding box center [836, 220] width 886 height 1029
copy link "https://www.thetahealing.com/seminar-377945-details.html"
click at [281, 393] on div "マイセミナー 基本的なDNA 2025年12月03日 イベント詳細 イベントスケジュール イベントページ 登録内容 出席者の管理 著す ハイライトセミナー" at bounding box center [196, 220] width 393 height 1029
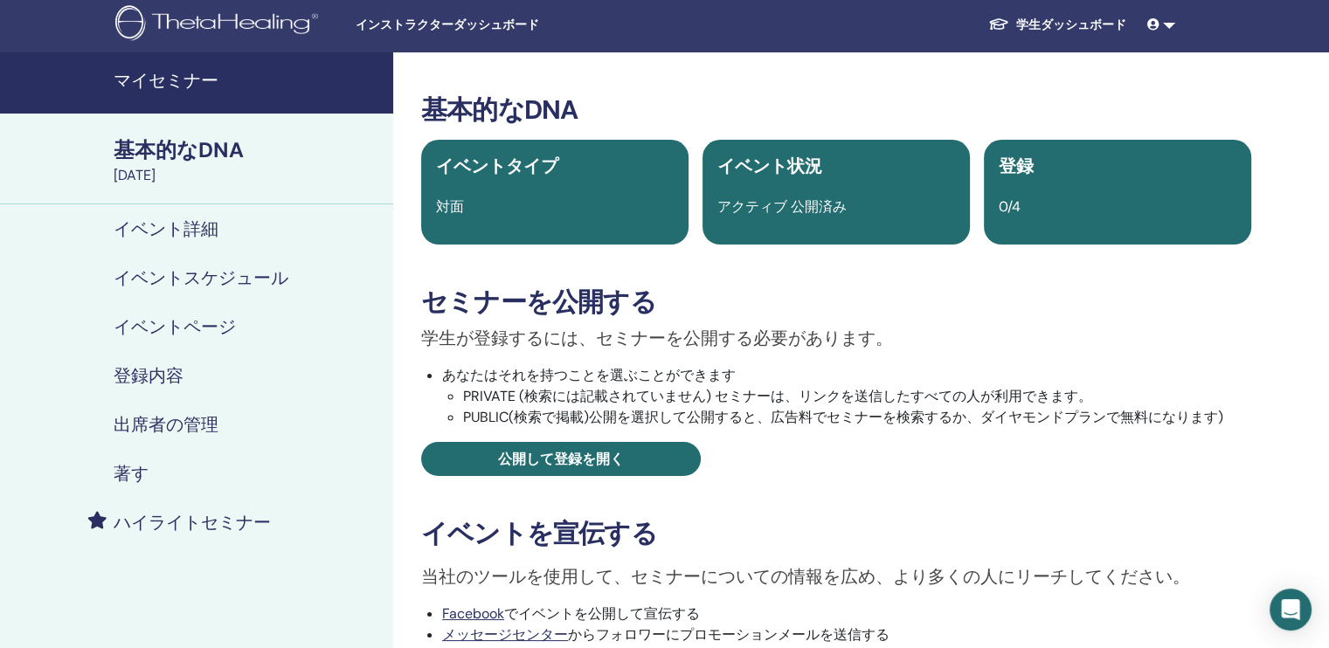
scroll to position [0, 0]
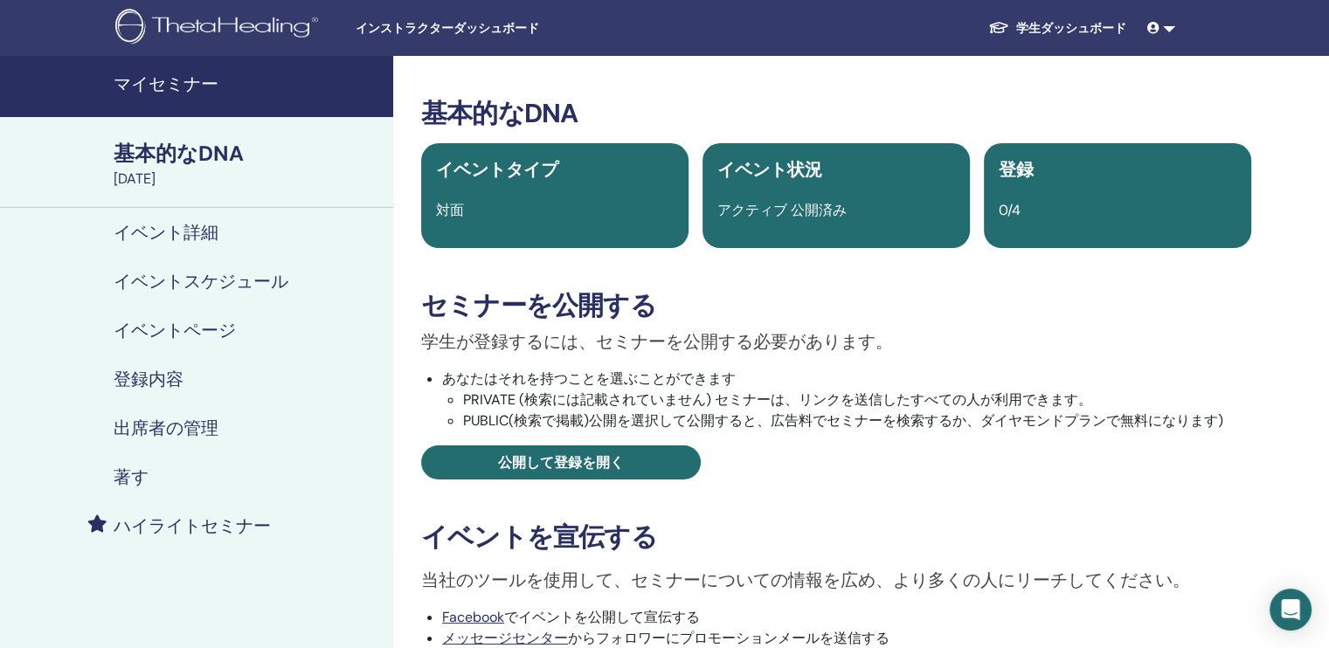
click at [1167, 26] on link at bounding box center [1161, 28] width 42 height 32
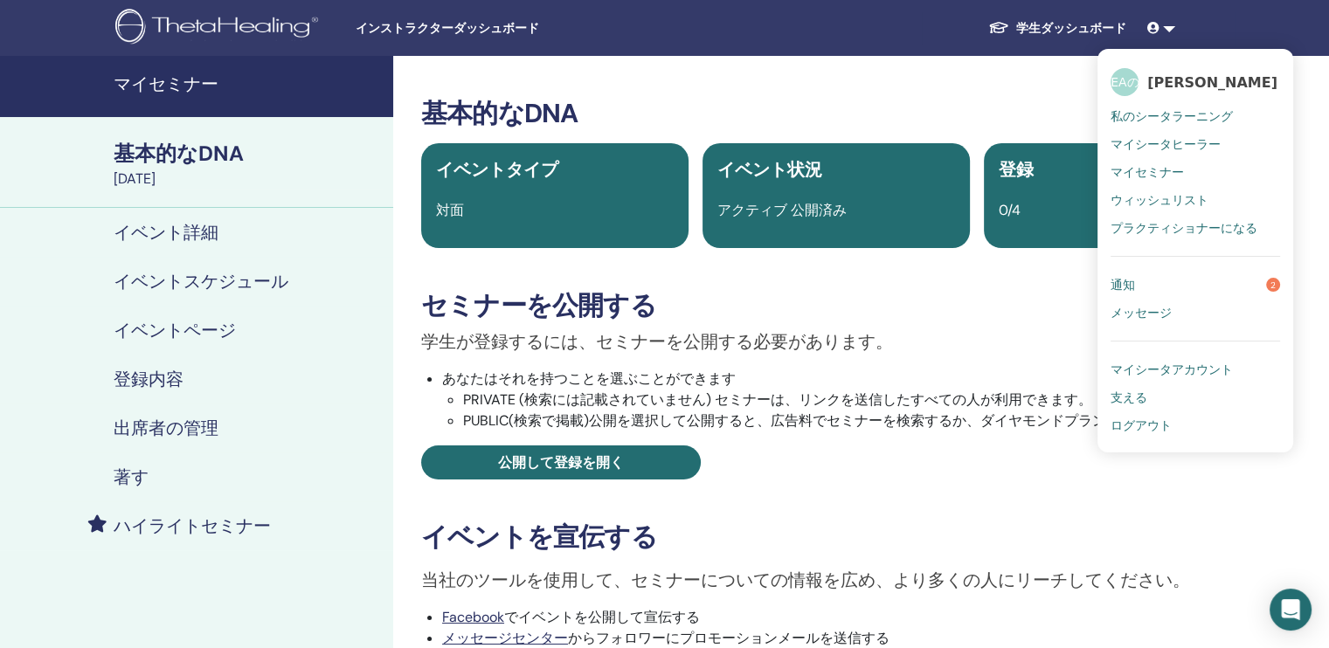
click at [1133, 422] on span "ログアウト" at bounding box center [1141, 426] width 61 height 16
